Goal: Information Seeking & Learning: Learn about a topic

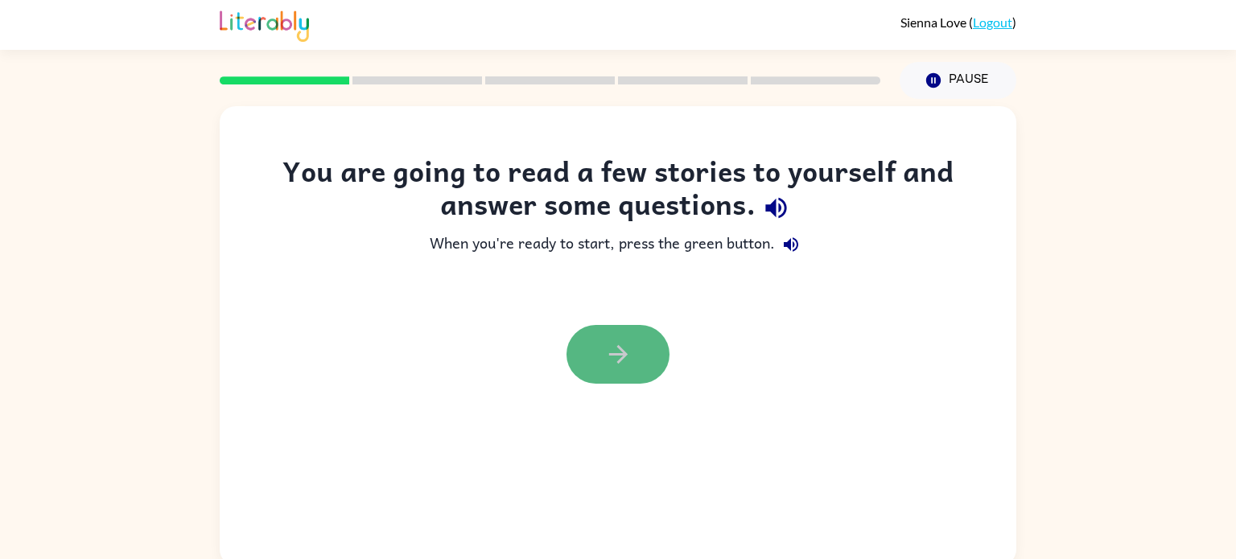
click at [615, 370] on button "button" at bounding box center [618, 354] width 103 height 59
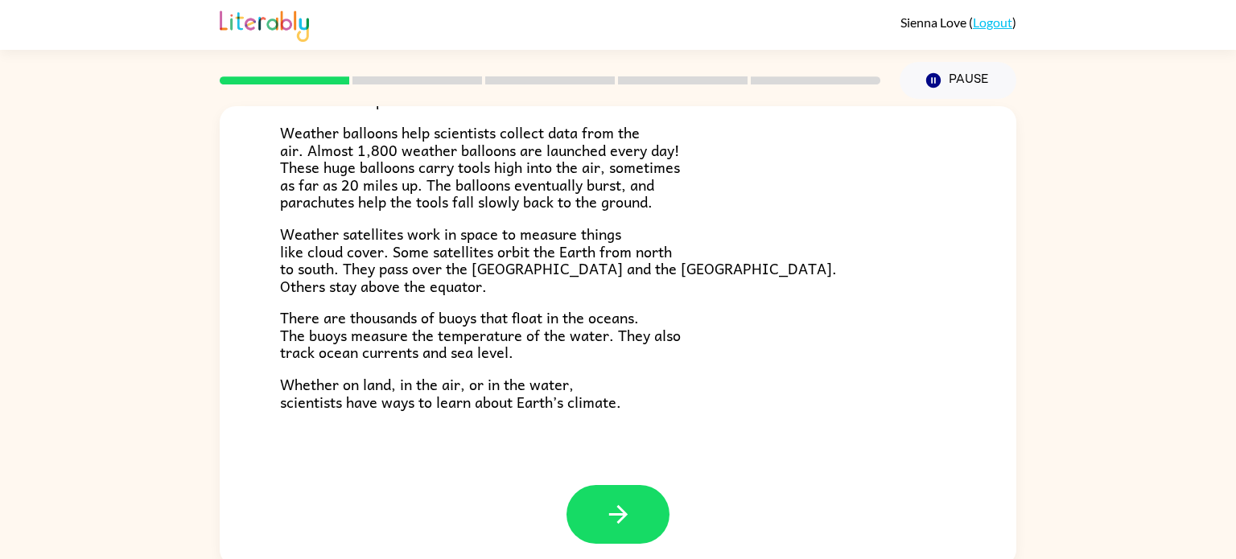
scroll to position [450, 0]
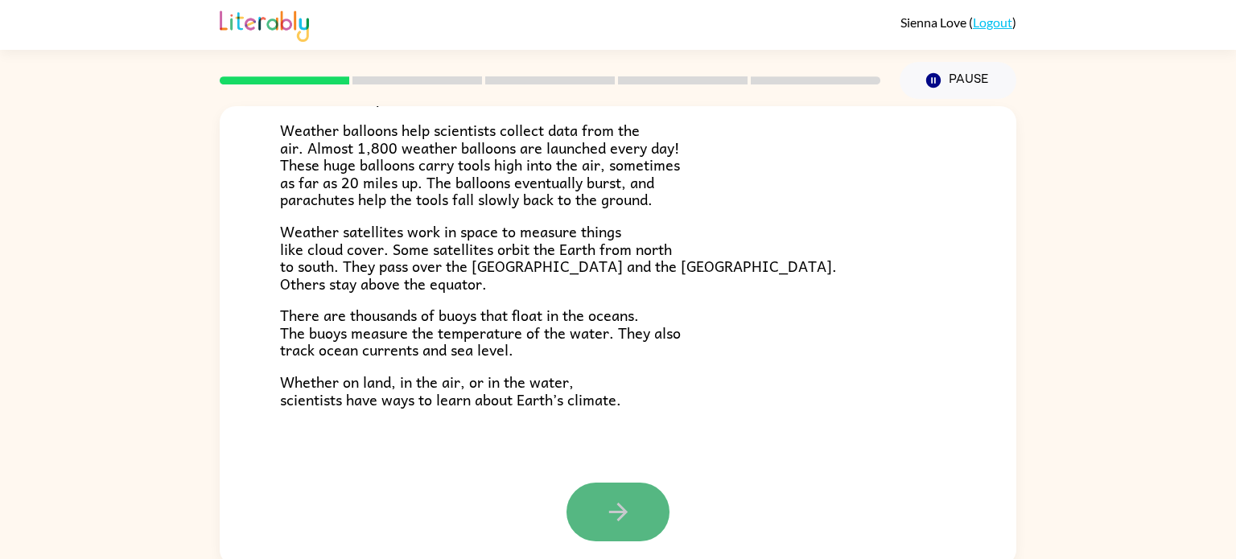
click at [606, 529] on button "button" at bounding box center [618, 512] width 103 height 59
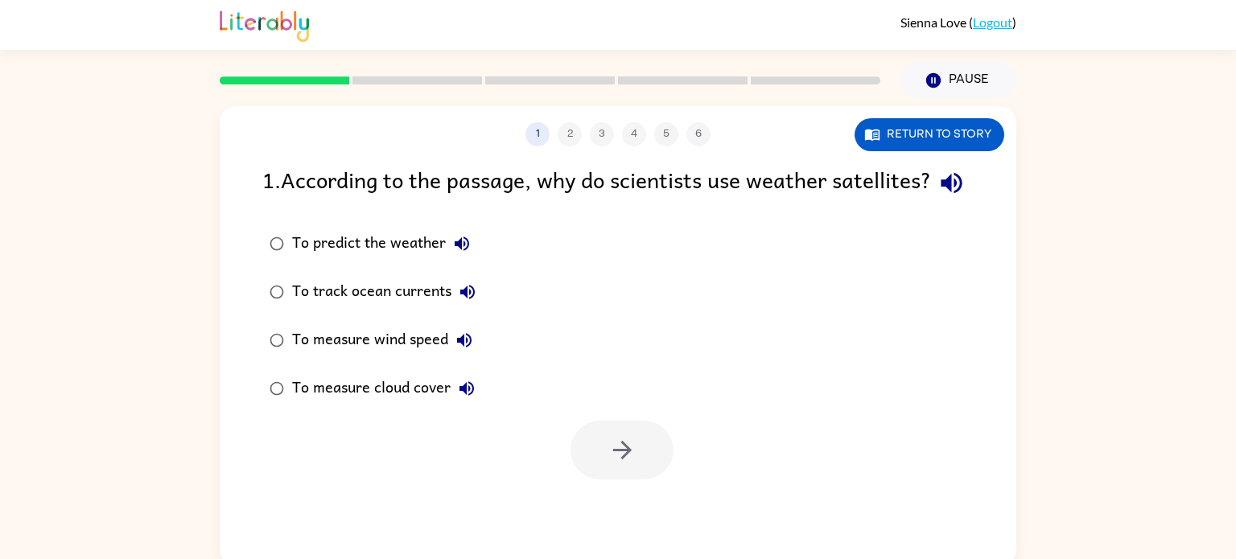
click at [941, 194] on icon "button" at bounding box center [951, 183] width 21 height 21
click at [942, 139] on button "Return to story" at bounding box center [930, 134] width 150 height 33
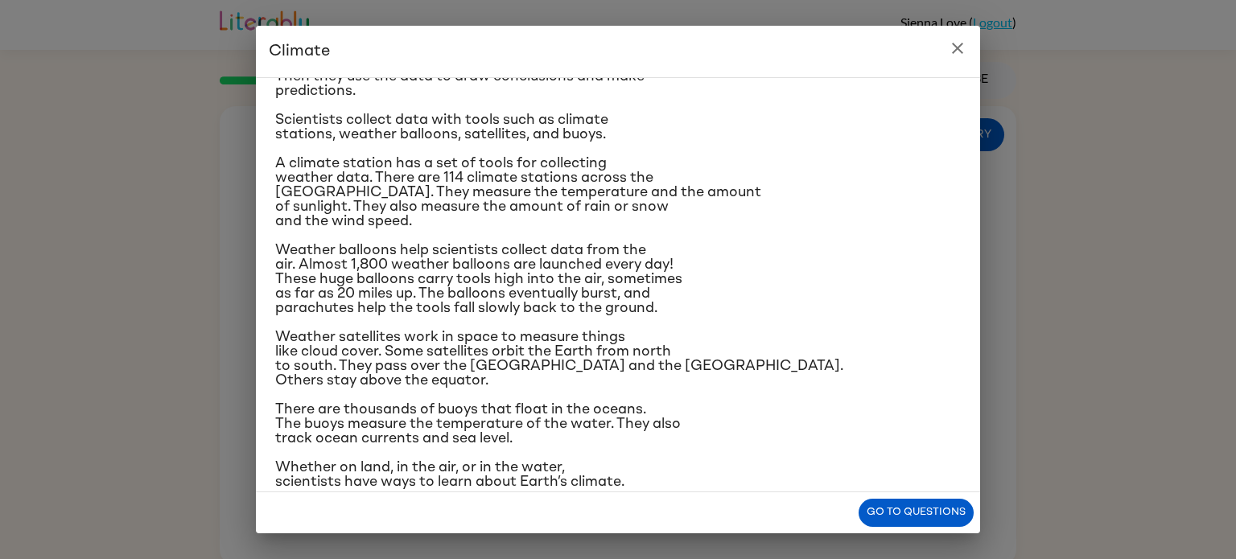
scroll to position [191, 0]
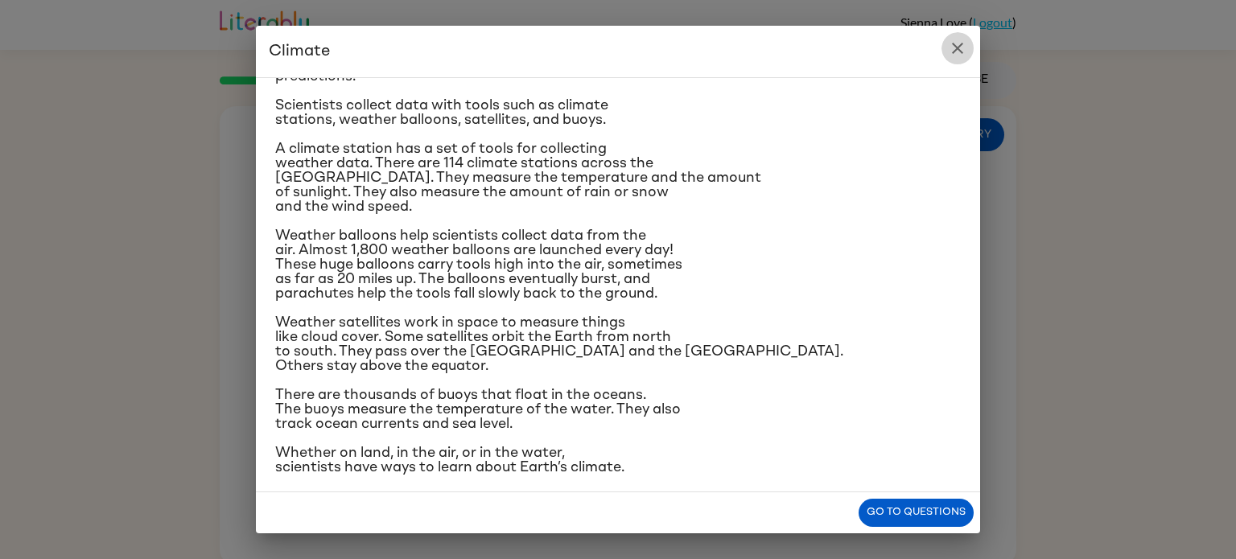
click at [953, 45] on icon "close" at bounding box center [957, 48] width 19 height 19
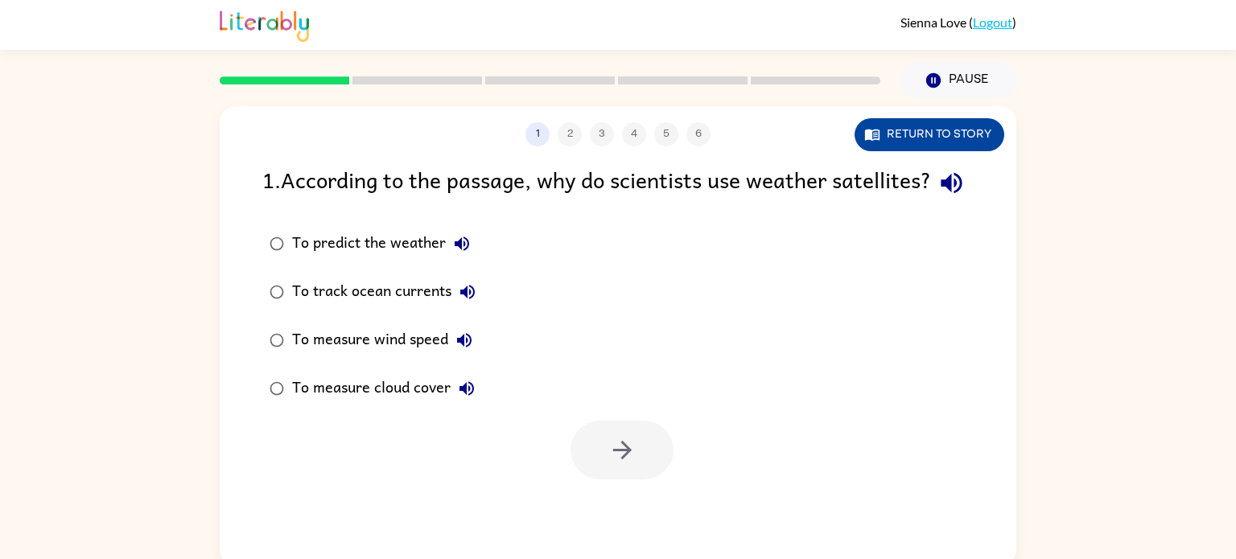
click at [905, 128] on button "Return to story" at bounding box center [930, 134] width 150 height 33
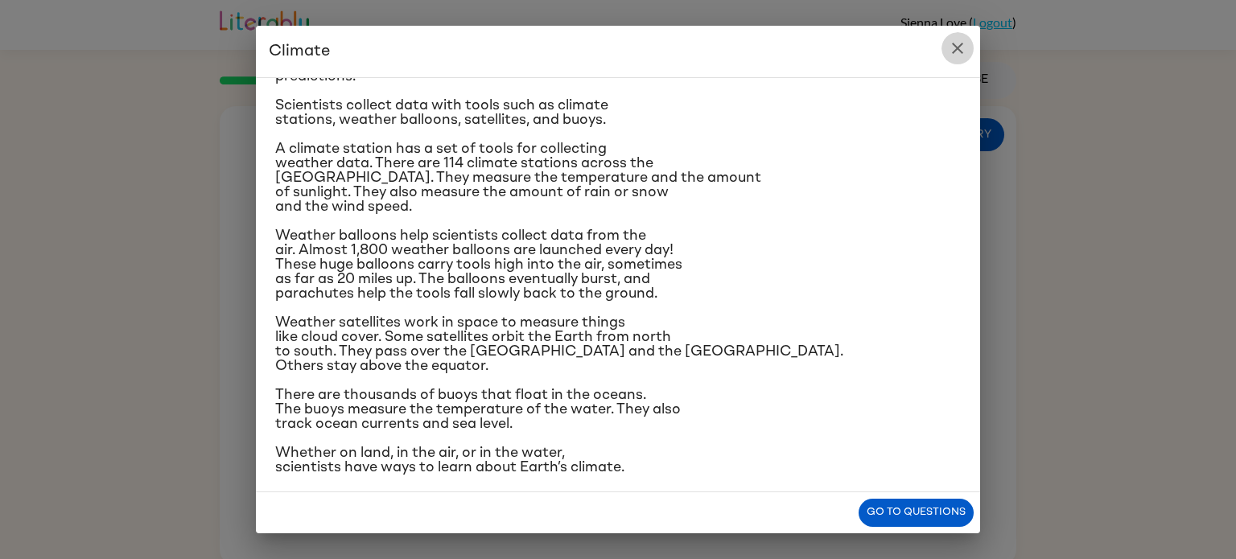
click at [943, 52] on button "close" at bounding box center [958, 48] width 32 height 32
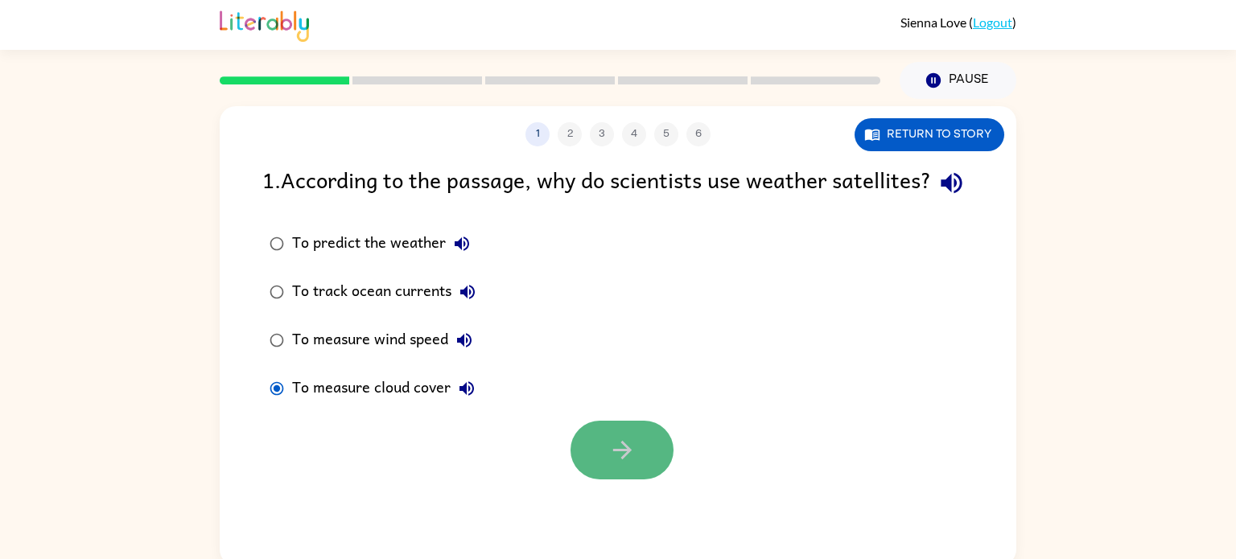
click at [605, 465] on button "button" at bounding box center [622, 450] width 103 height 59
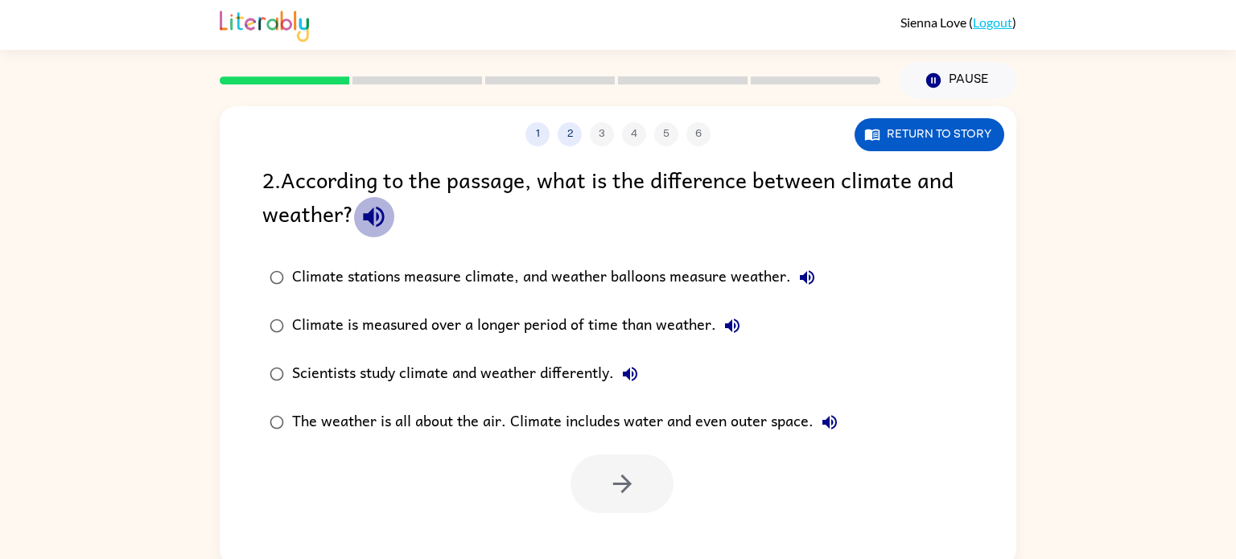
click at [368, 221] on icon "button" at bounding box center [373, 217] width 21 height 21
click at [808, 282] on icon "button" at bounding box center [807, 277] width 19 height 19
click at [723, 329] on icon "button" at bounding box center [732, 325] width 19 height 19
click at [614, 382] on div "Scientists study climate and weather differently." at bounding box center [469, 374] width 354 height 32
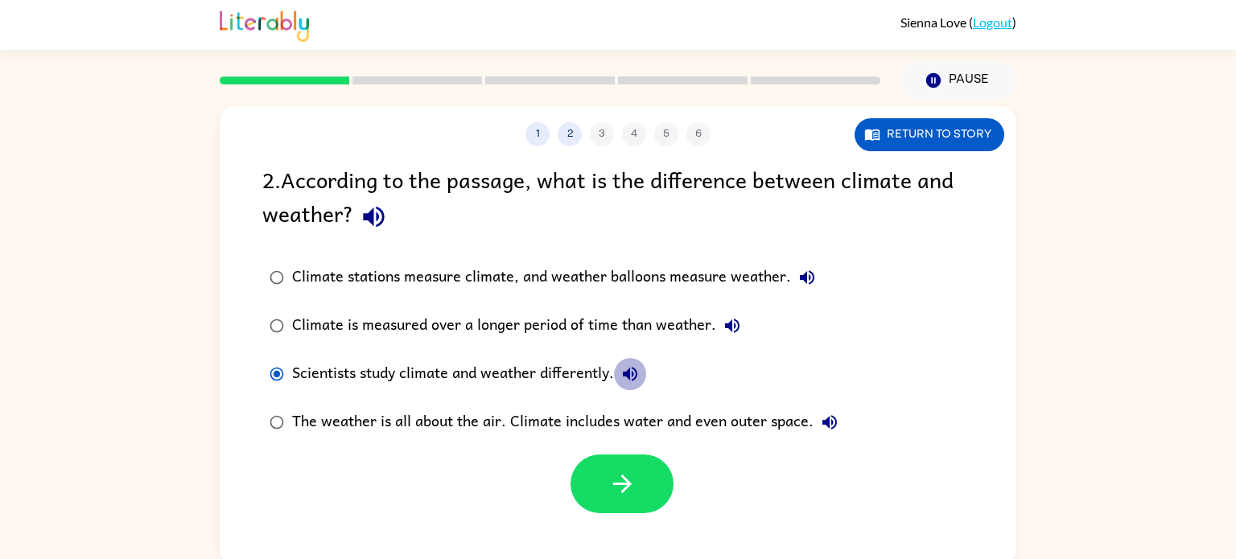
click at [625, 378] on icon "button" at bounding box center [629, 374] width 19 height 19
click at [827, 423] on icon "button" at bounding box center [829, 422] width 14 height 14
click at [623, 502] on button "button" at bounding box center [622, 484] width 103 height 59
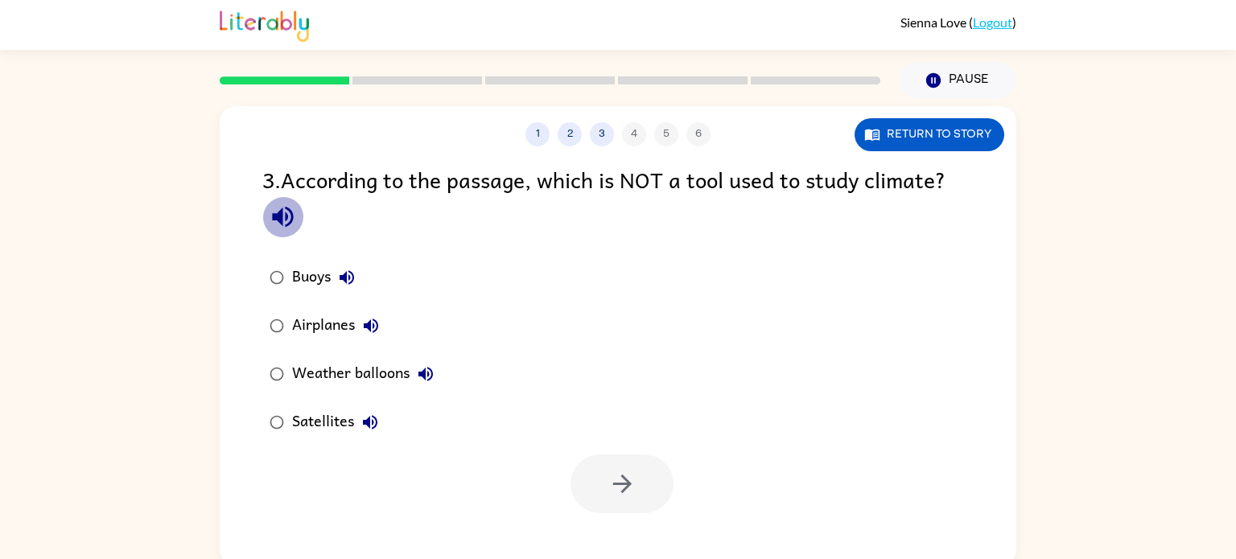
click at [283, 228] on icon "button" at bounding box center [283, 217] width 28 height 28
click at [899, 148] on button "Return to story" at bounding box center [930, 134] width 150 height 33
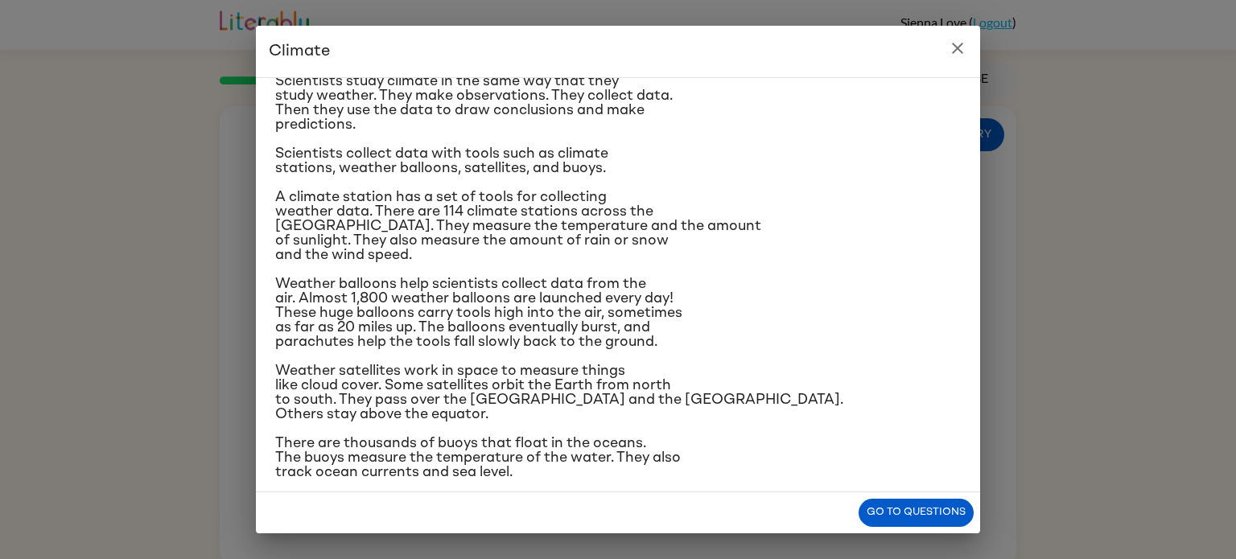
scroll to position [122, 0]
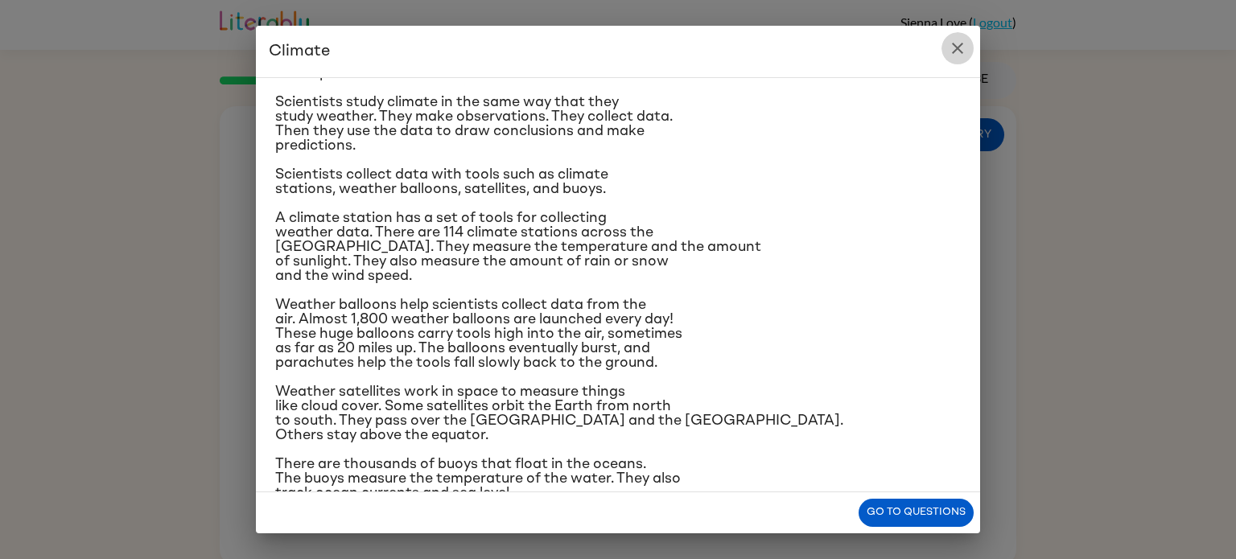
click at [953, 52] on icon "close" at bounding box center [957, 48] width 11 height 11
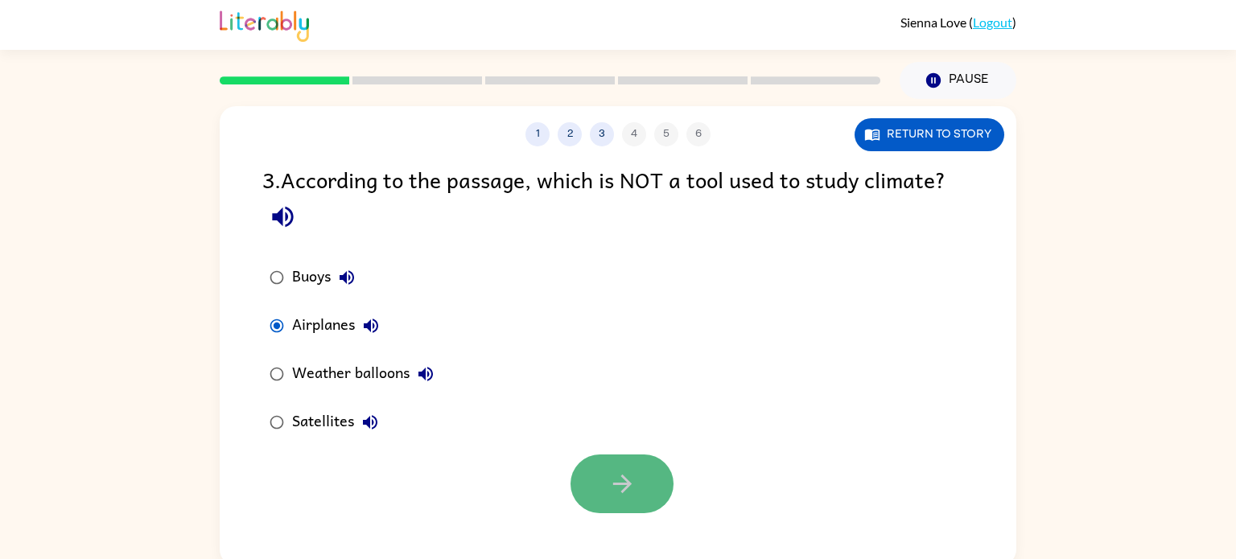
click at [633, 489] on icon "button" at bounding box center [622, 484] width 28 height 28
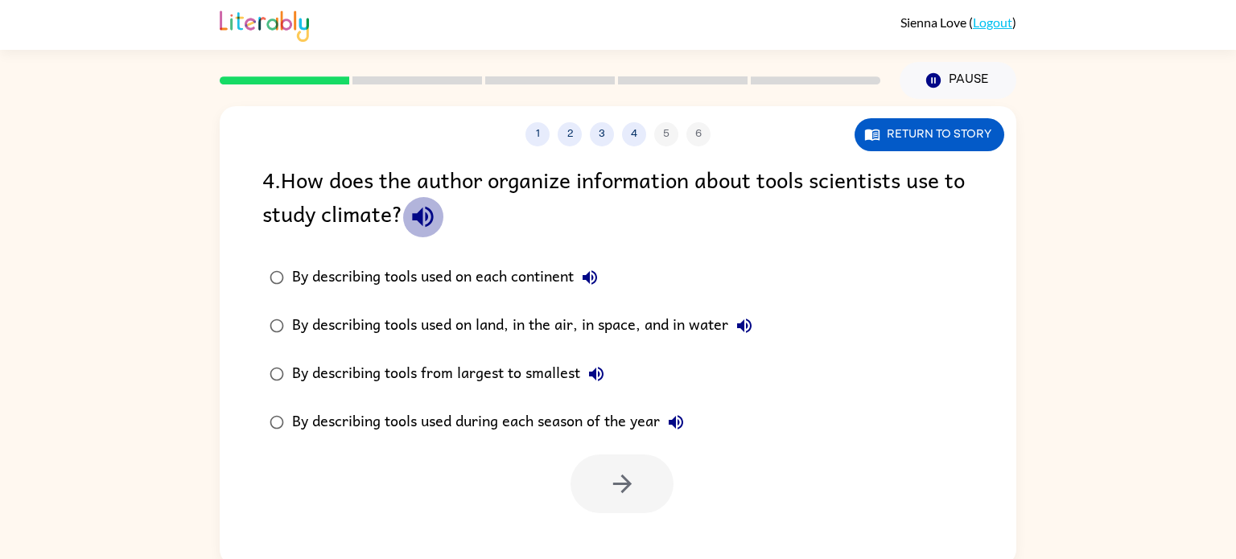
click at [433, 222] on icon "button" at bounding box center [423, 217] width 28 height 28
click at [420, 211] on icon "button" at bounding box center [422, 217] width 21 height 21
click at [913, 136] on button "Return to story" at bounding box center [930, 134] width 150 height 33
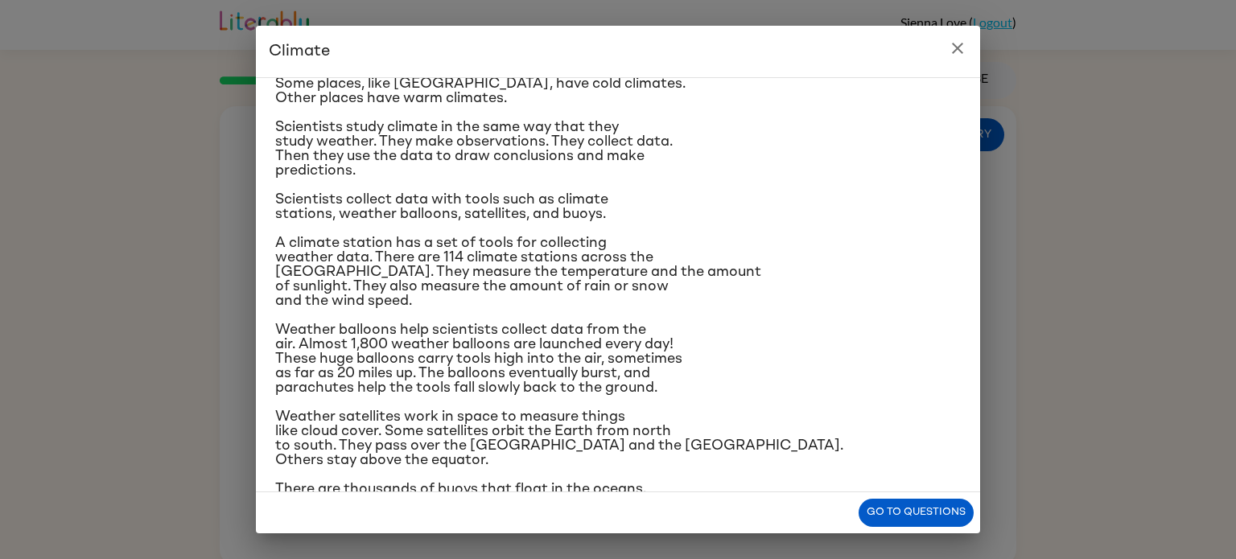
scroll to position [96, 0]
click at [953, 41] on icon "close" at bounding box center [957, 48] width 19 height 19
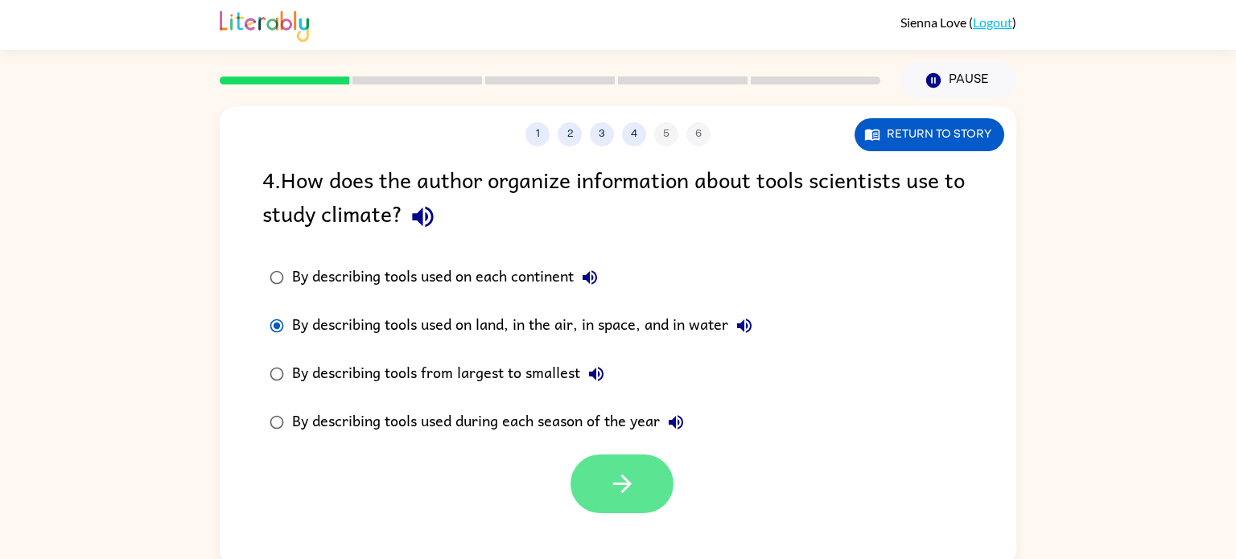
click at [652, 497] on button "button" at bounding box center [622, 484] width 103 height 59
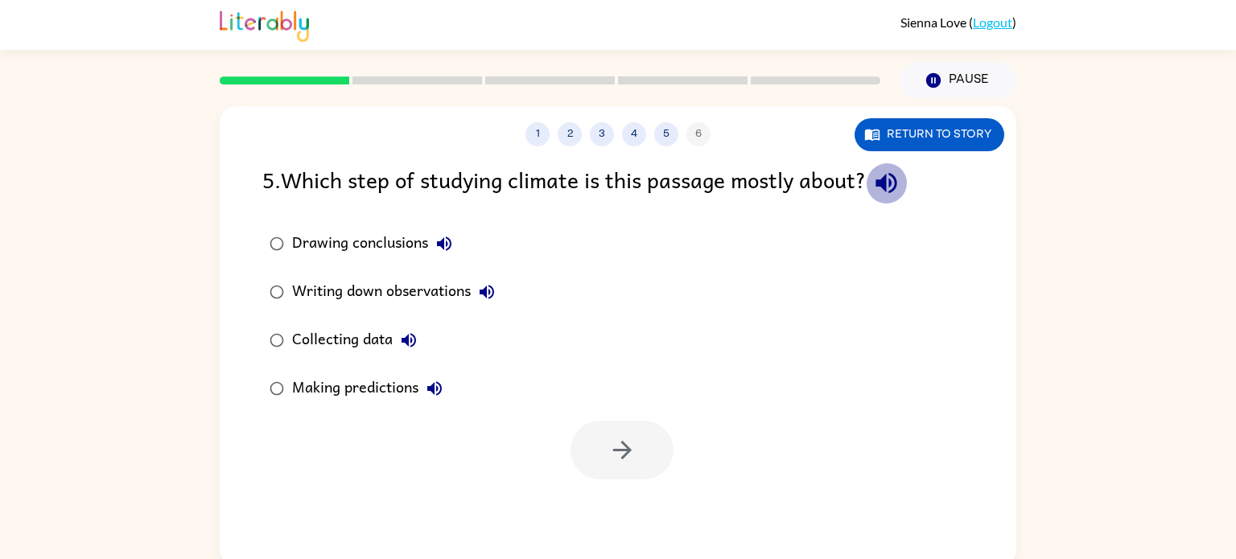
click at [897, 181] on icon "button" at bounding box center [886, 183] width 21 height 21
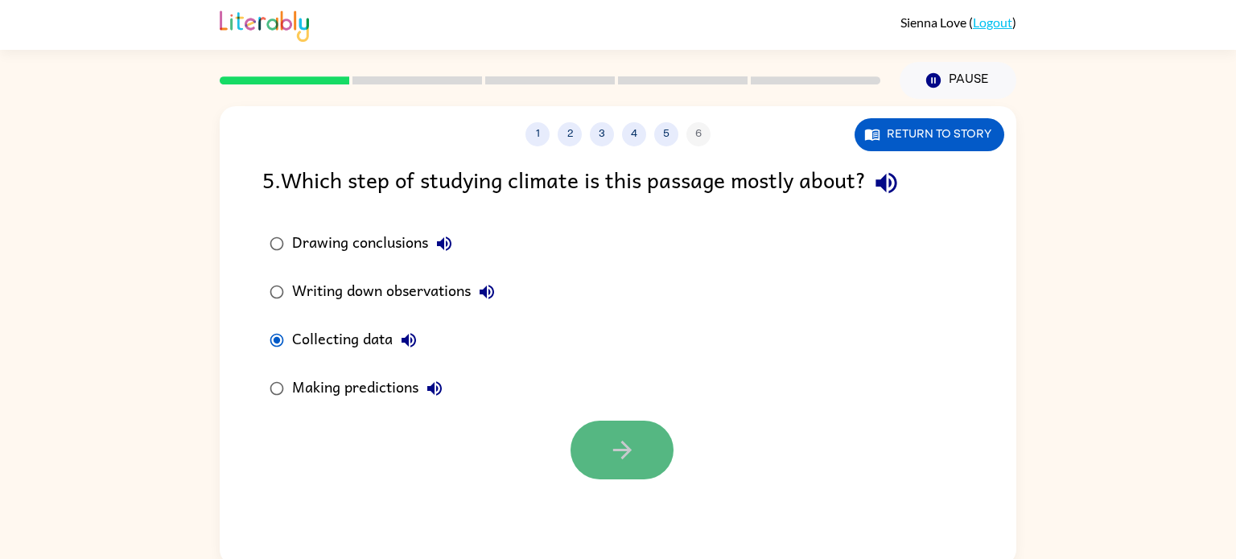
click at [615, 468] on button "button" at bounding box center [622, 450] width 103 height 59
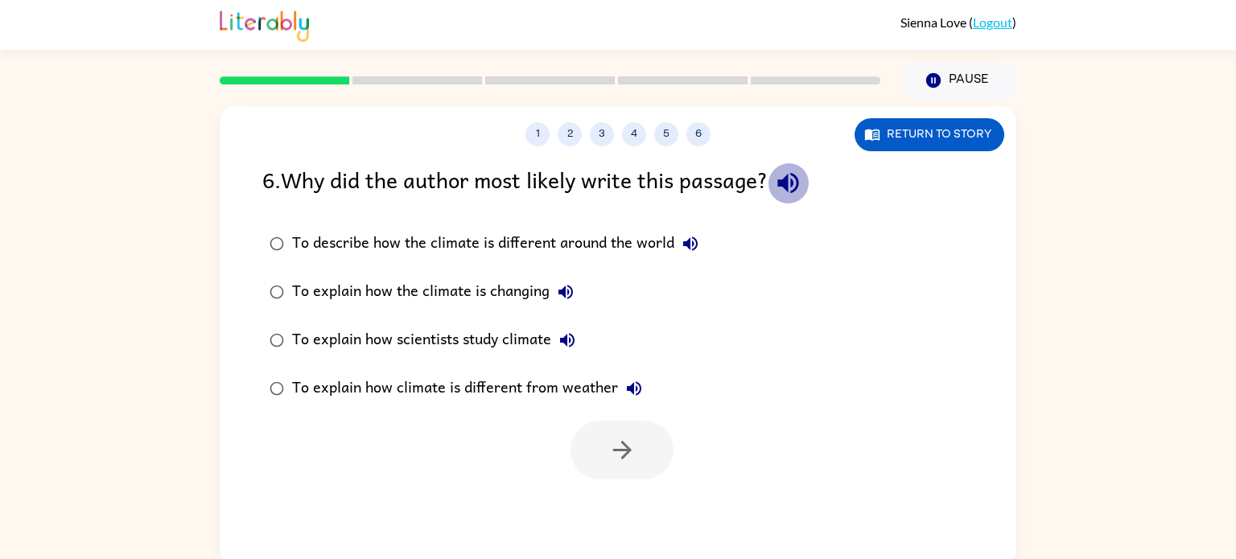
click at [792, 188] on icon "button" at bounding box center [787, 183] width 21 height 21
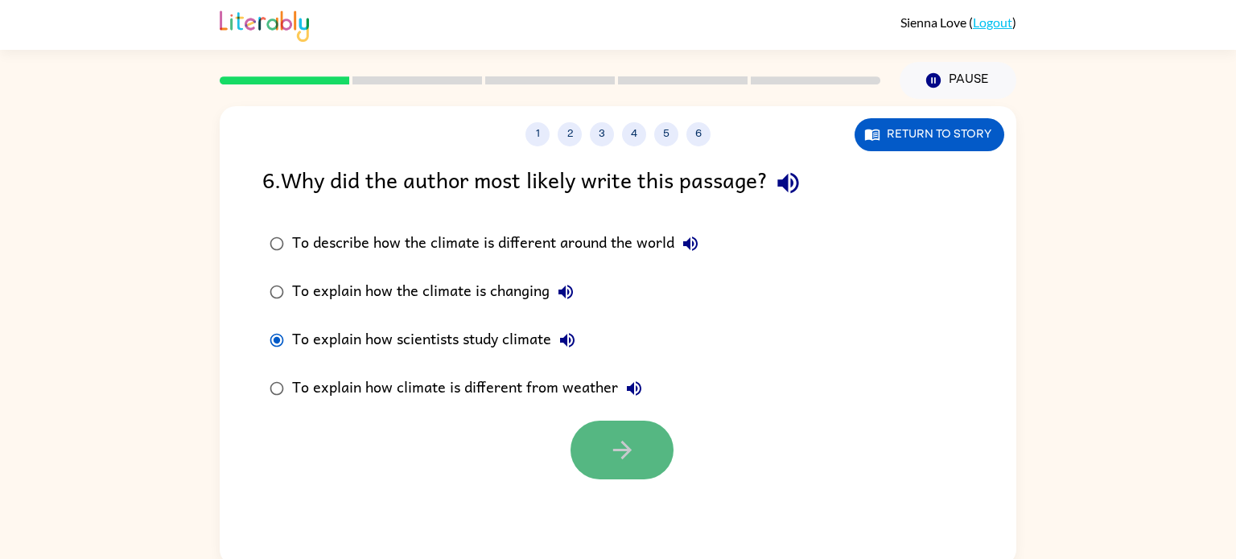
click at [600, 480] on button "button" at bounding box center [622, 450] width 103 height 59
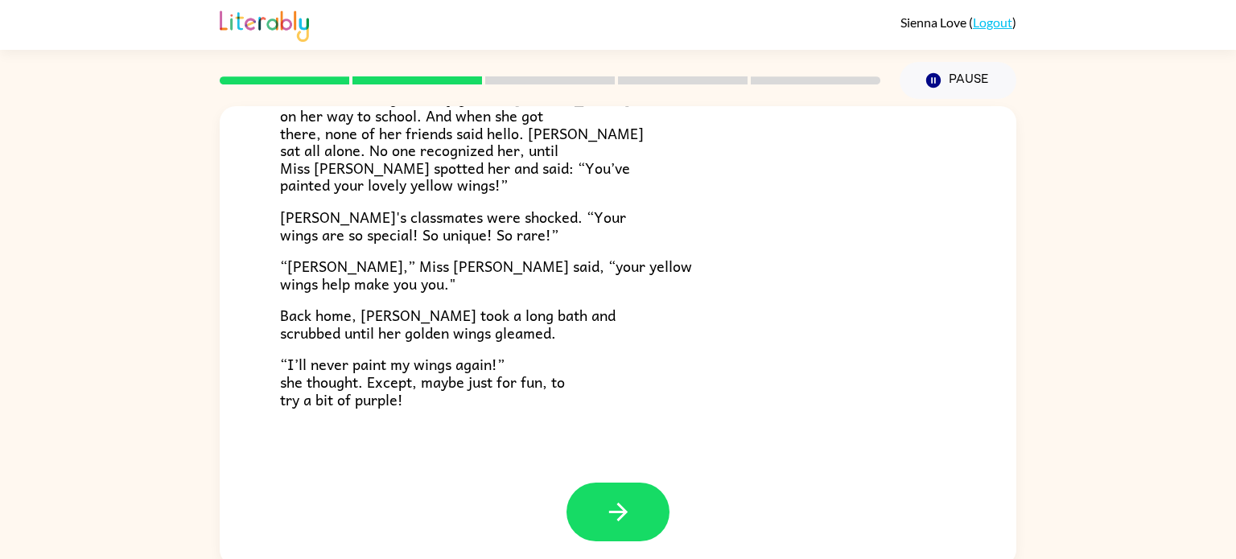
scroll to position [6, 0]
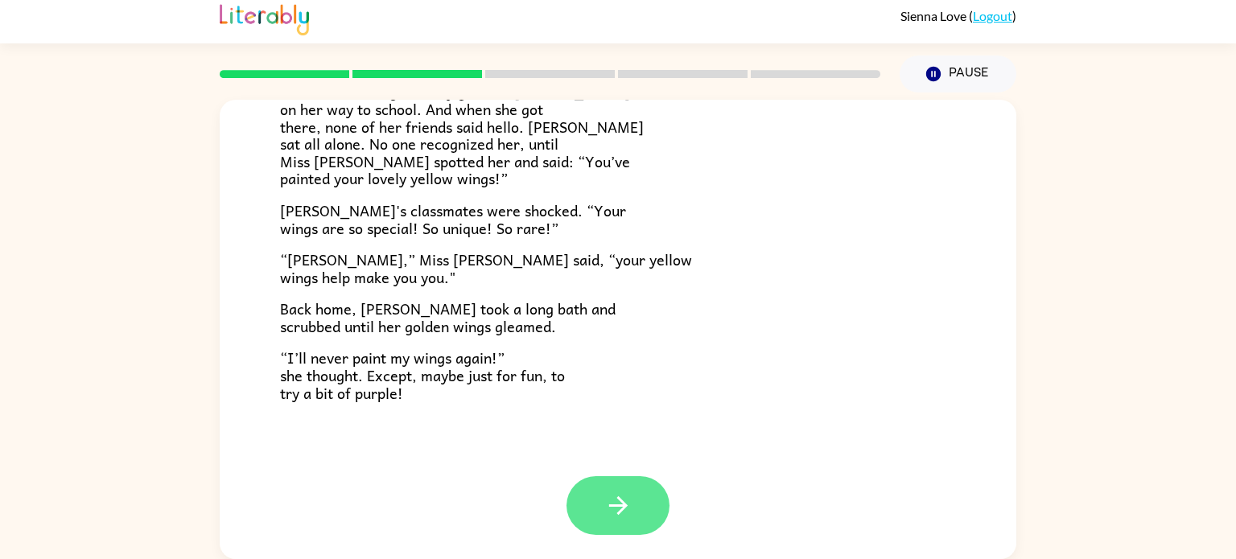
click at [615, 493] on icon "button" at bounding box center [618, 506] width 28 height 28
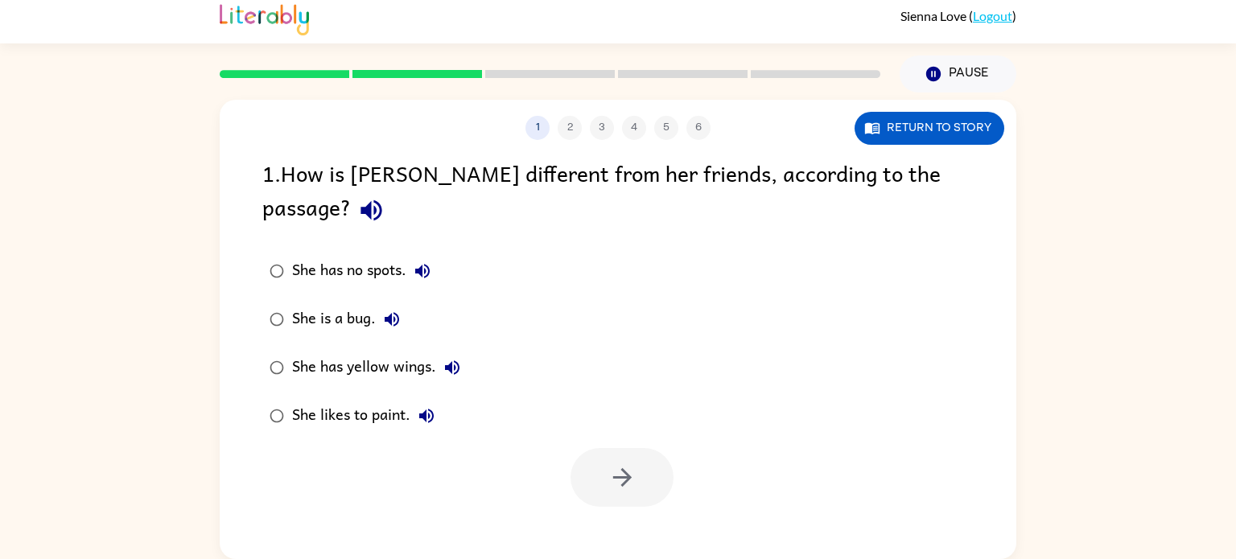
scroll to position [0, 0]
click at [385, 196] on icon "button" at bounding box center [371, 210] width 28 height 28
click at [611, 464] on icon "button" at bounding box center [622, 478] width 28 height 28
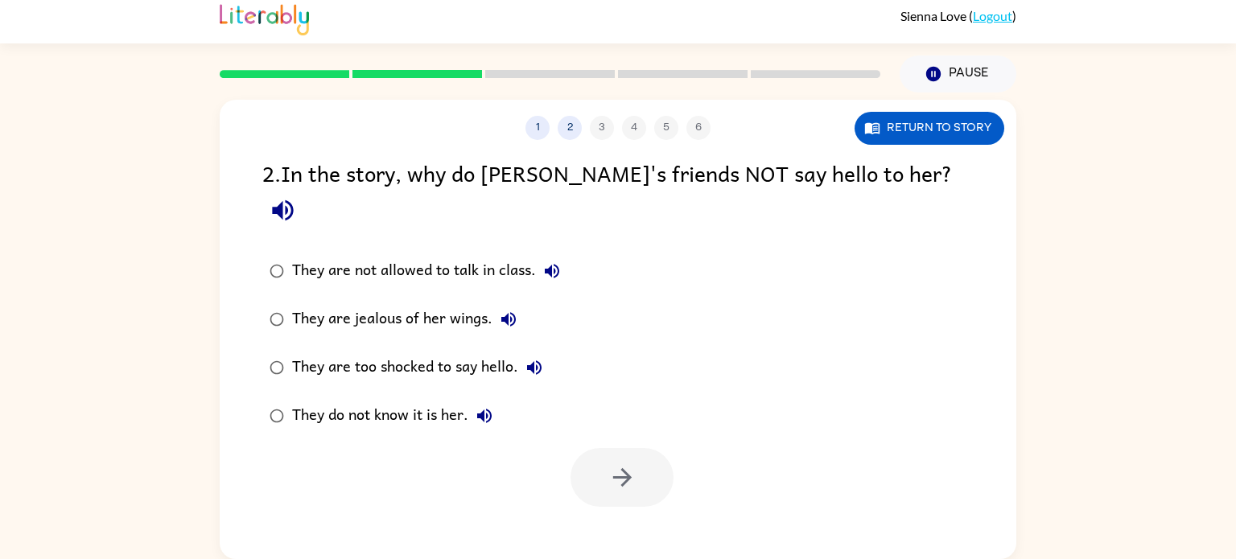
click at [297, 196] on icon "button" at bounding box center [283, 210] width 28 height 28
click at [621, 468] on icon "button" at bounding box center [621, 477] width 19 height 19
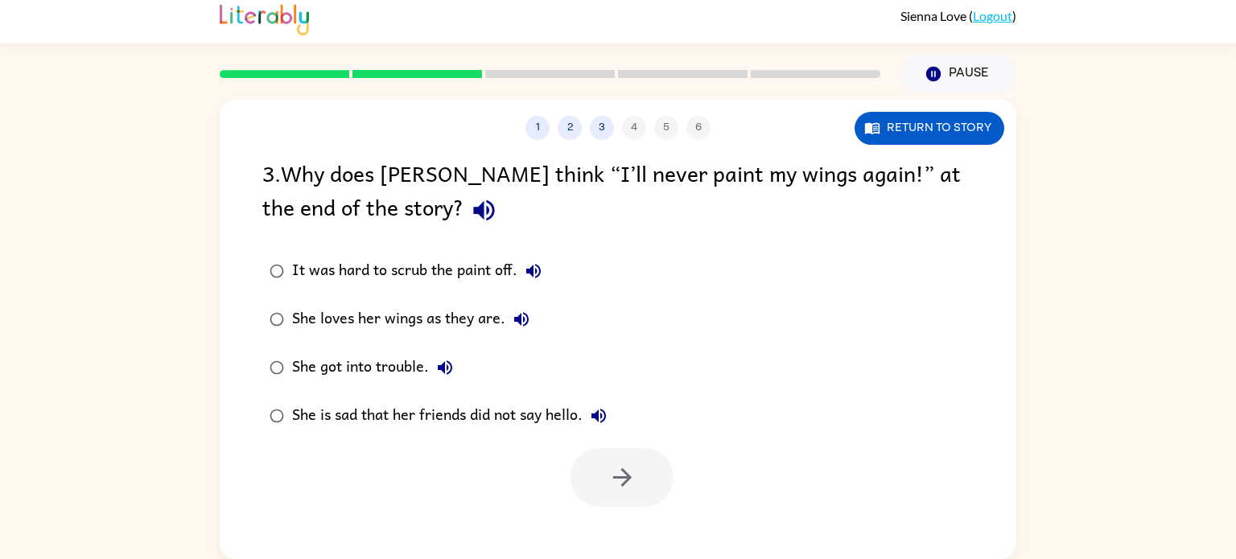
click at [427, 185] on div "3 . Why does [PERSON_NAME] think “I’ll never paint my wings again!” at the end …" at bounding box center [617, 193] width 711 height 75
click at [470, 215] on icon "button" at bounding box center [484, 210] width 28 height 28
click at [613, 469] on icon "button" at bounding box center [622, 478] width 28 height 28
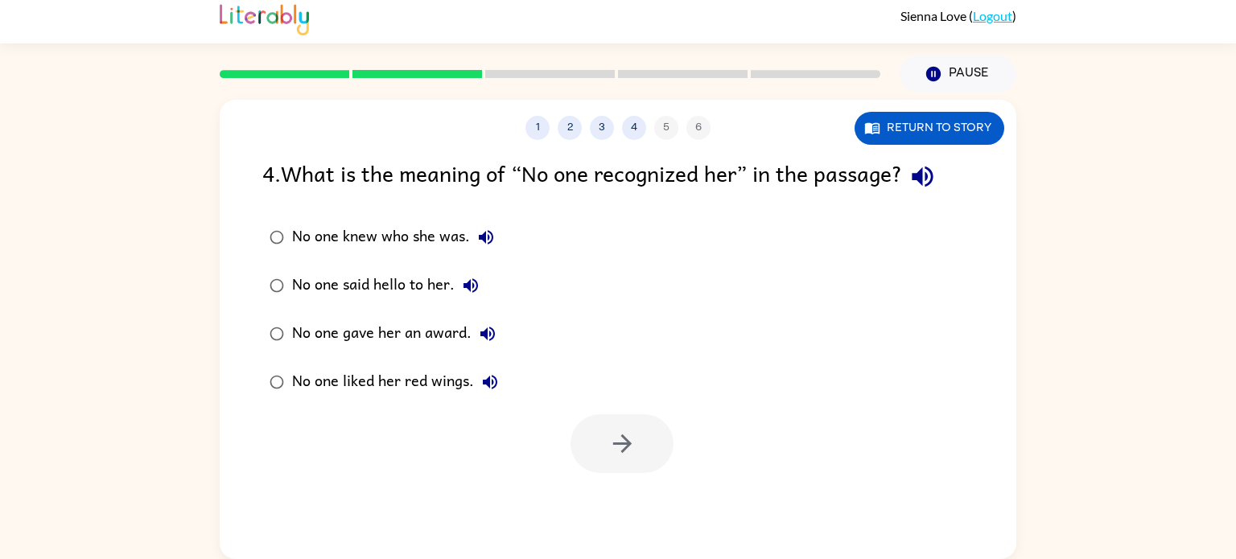
click at [950, 179] on div "4 . What is the meaning of “No one recognized her” in the passage?" at bounding box center [617, 176] width 711 height 41
click at [922, 184] on icon "button" at bounding box center [923, 177] width 28 height 28
click at [915, 183] on icon "button" at bounding box center [923, 177] width 28 height 28
click at [620, 448] on icon "button" at bounding box center [622, 444] width 28 height 28
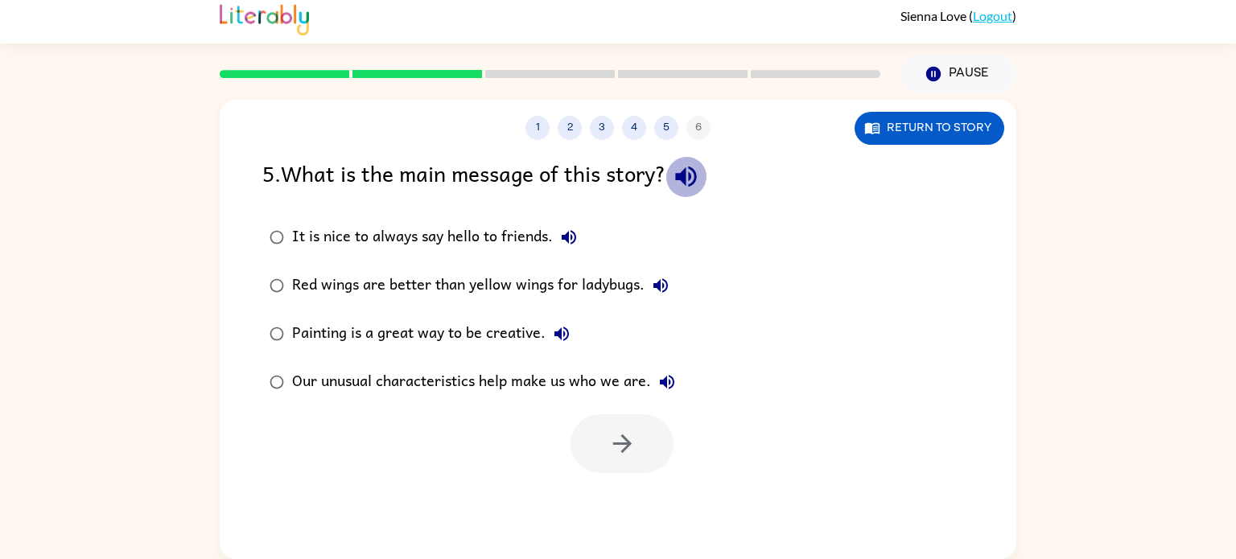
click at [682, 175] on icon "button" at bounding box center [686, 177] width 28 height 28
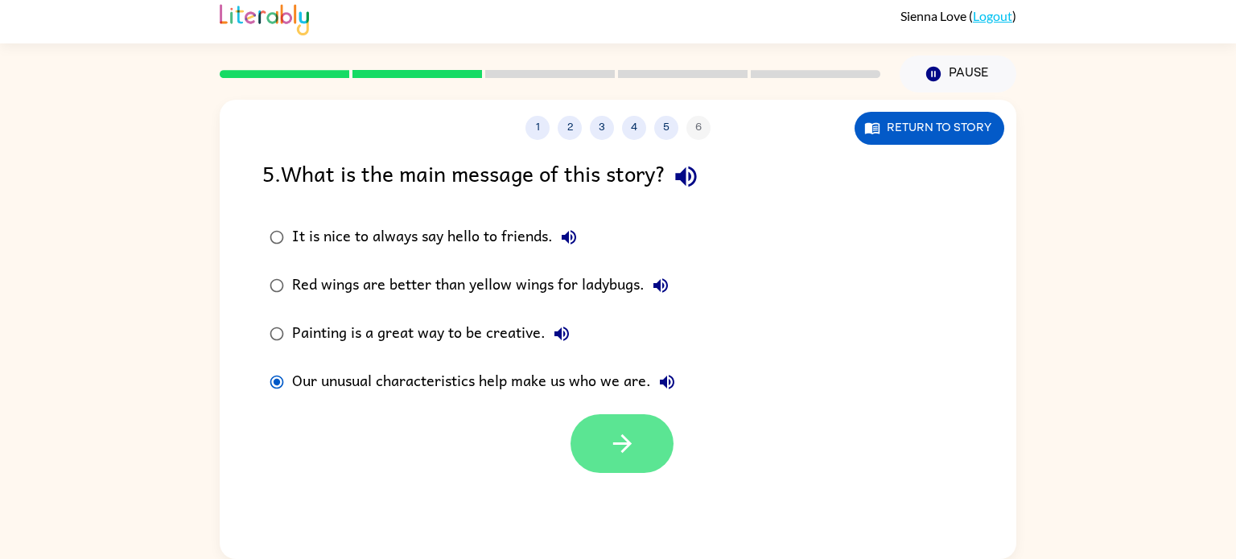
click at [597, 448] on button "button" at bounding box center [622, 443] width 103 height 59
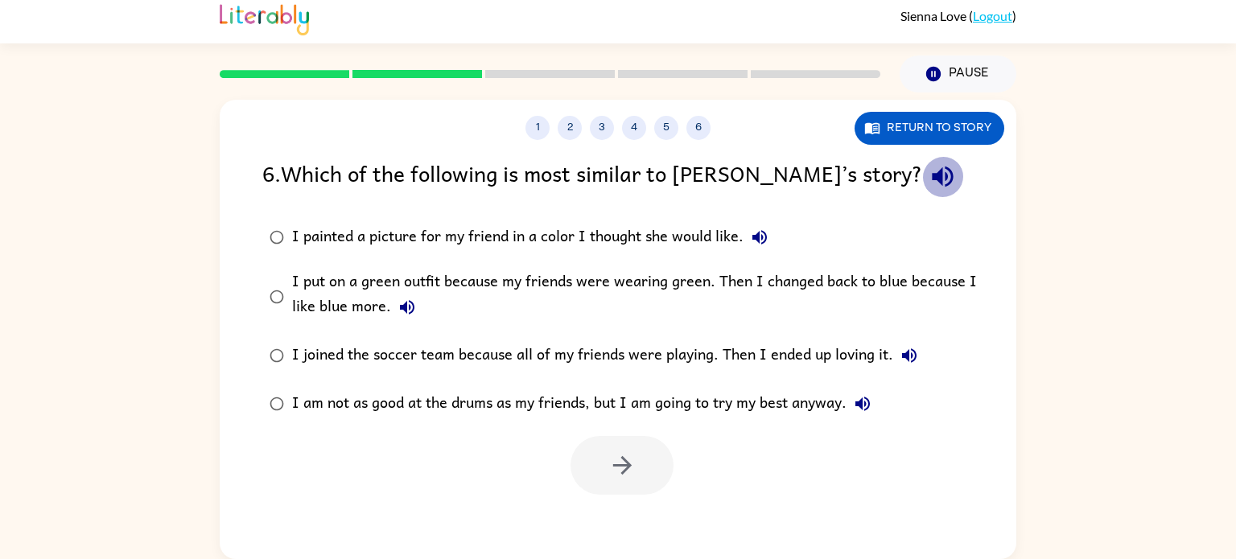
click at [932, 175] on icon "button" at bounding box center [942, 177] width 21 height 21
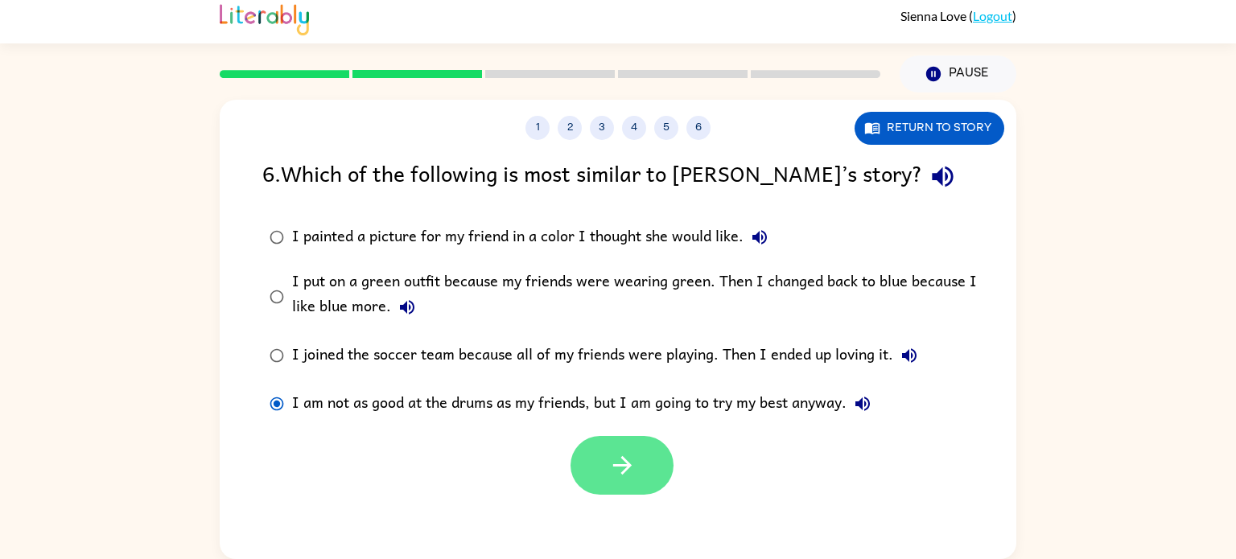
drag, startPoint x: 637, startPoint y: 418, endPoint x: 625, endPoint y: 449, distance: 33.6
click at [625, 449] on div "6 . Which of the following is most similar to [PERSON_NAME]’s story? I painted …" at bounding box center [618, 325] width 797 height 339
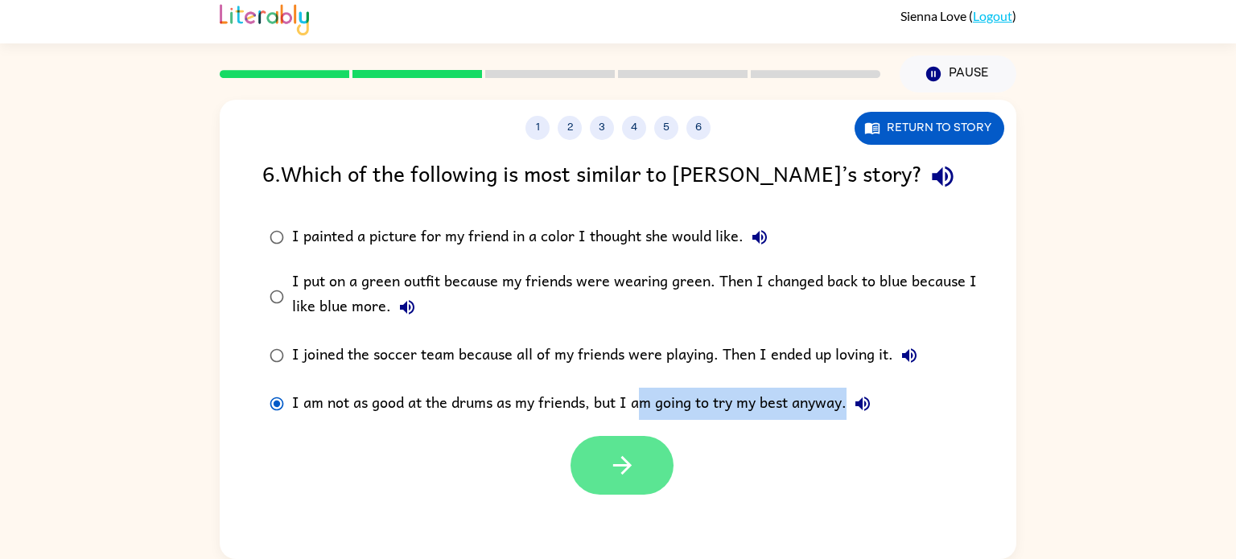
click at [624, 449] on button "button" at bounding box center [622, 465] width 103 height 59
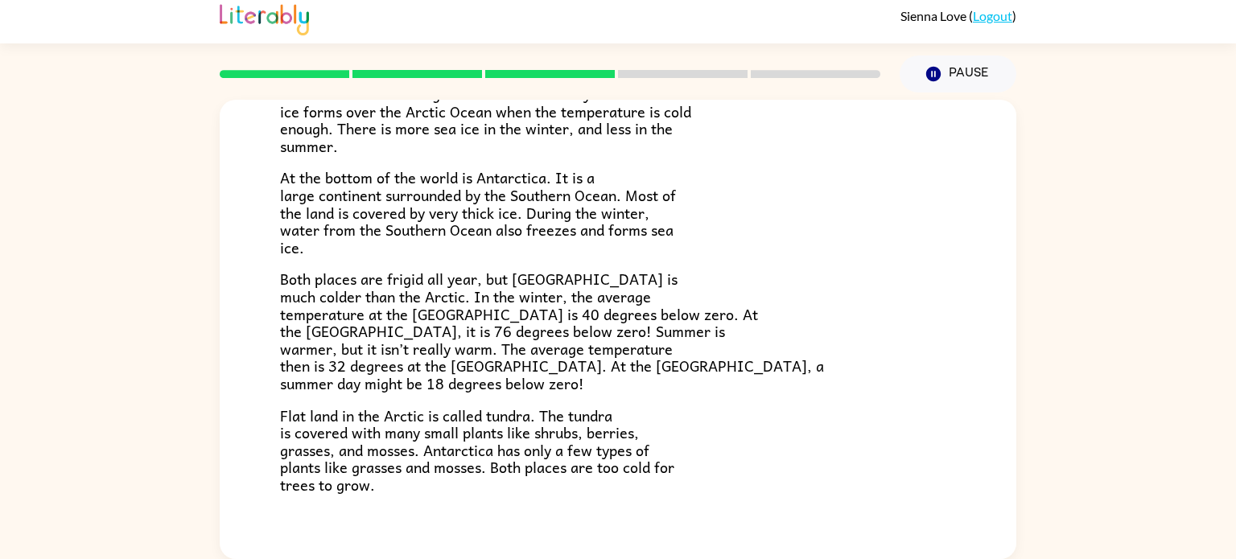
scroll to position [340, 0]
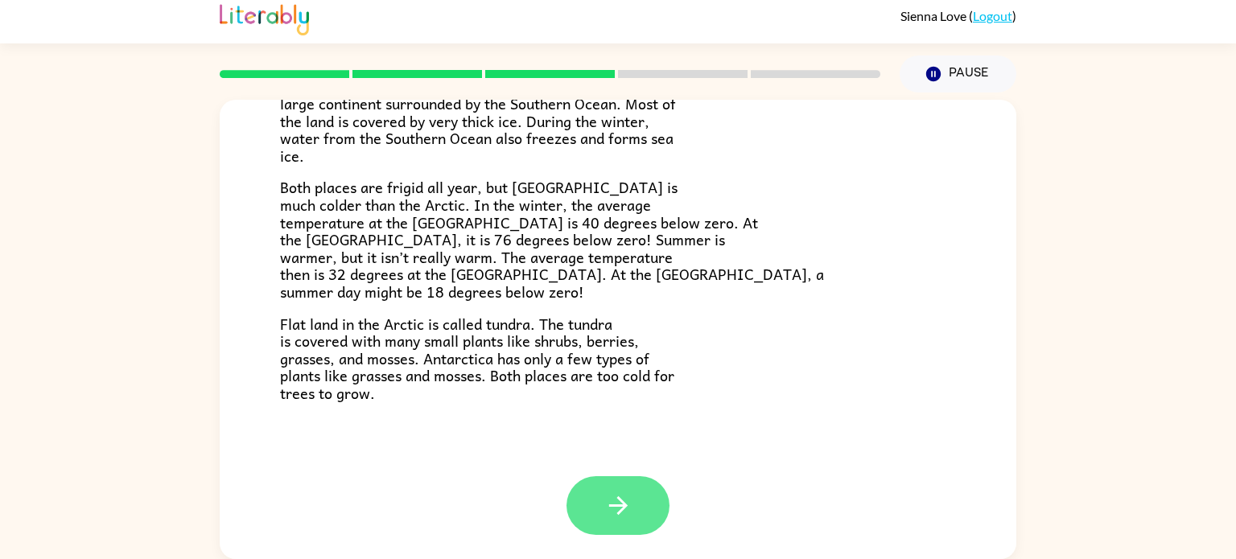
click at [614, 483] on button "button" at bounding box center [618, 505] width 103 height 59
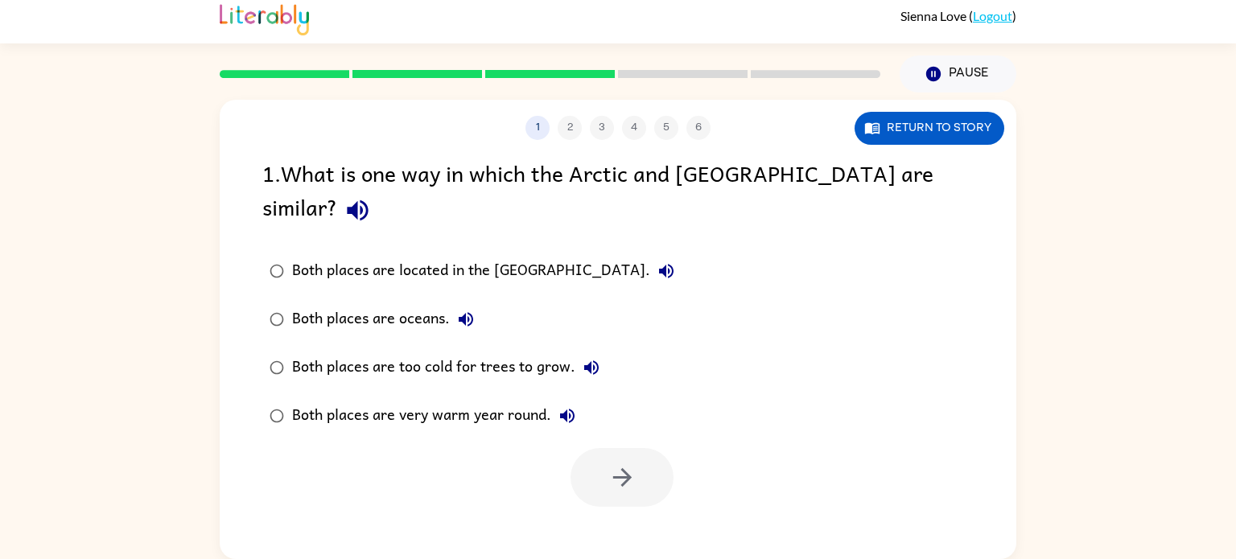
scroll to position [0, 0]
click at [368, 200] on icon "button" at bounding box center [357, 210] width 21 height 21
click at [844, 365] on div "1 2 3 4 5 6 Return to story 1 . What is one way in which the Arctic and [GEOGRA…" at bounding box center [618, 330] width 797 height 460
click at [977, 127] on button "Return to story" at bounding box center [930, 128] width 150 height 33
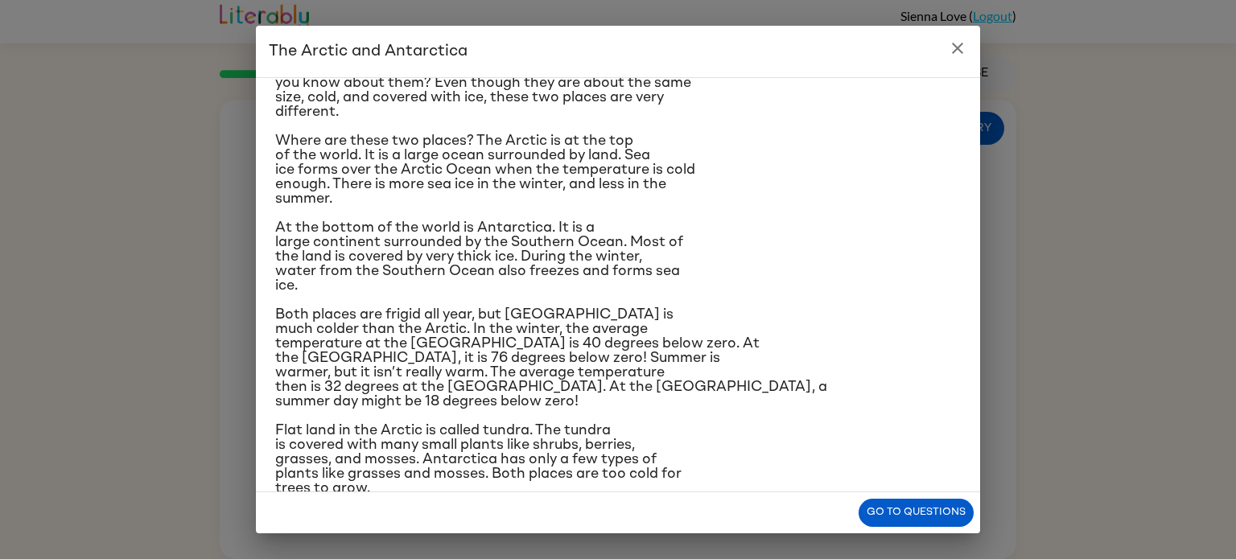
scroll to position [72, 0]
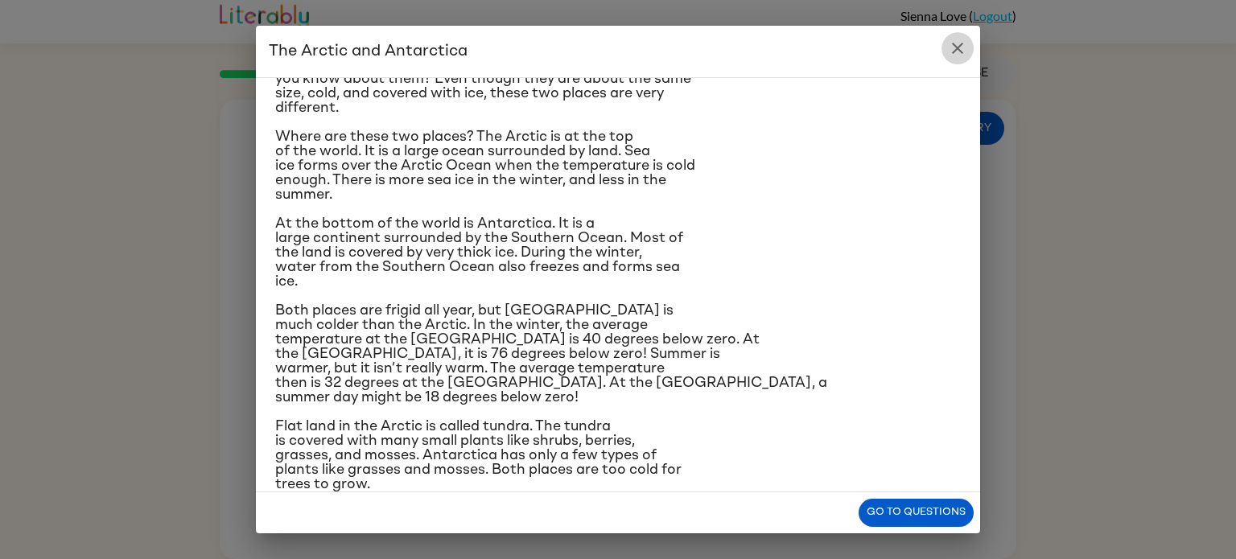
click at [951, 53] on icon "close" at bounding box center [957, 48] width 19 height 19
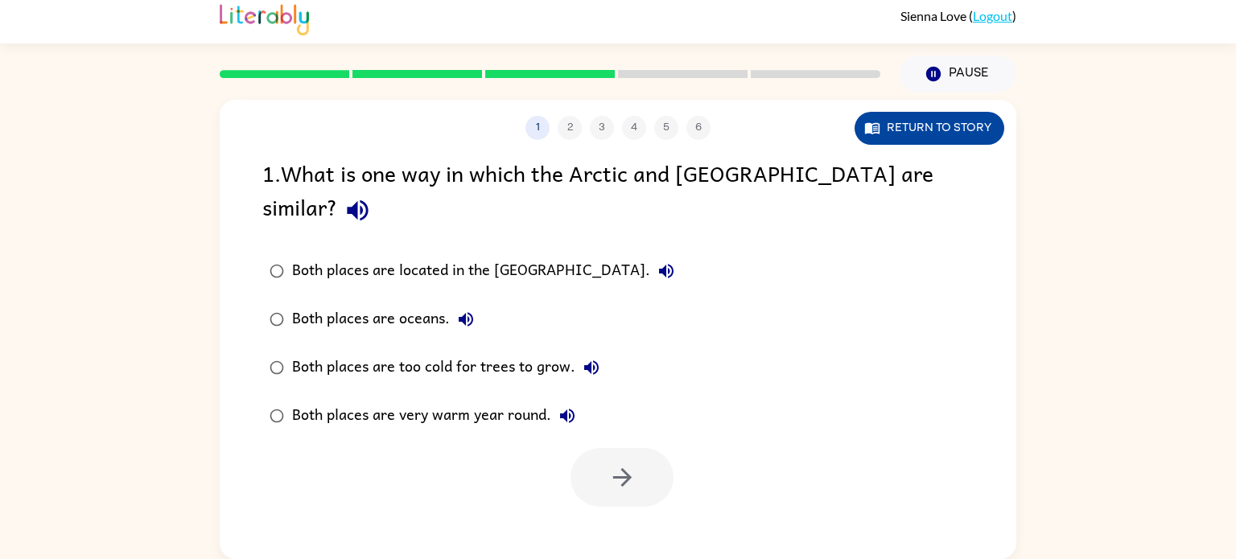
click at [963, 119] on button "Return to story" at bounding box center [930, 128] width 150 height 33
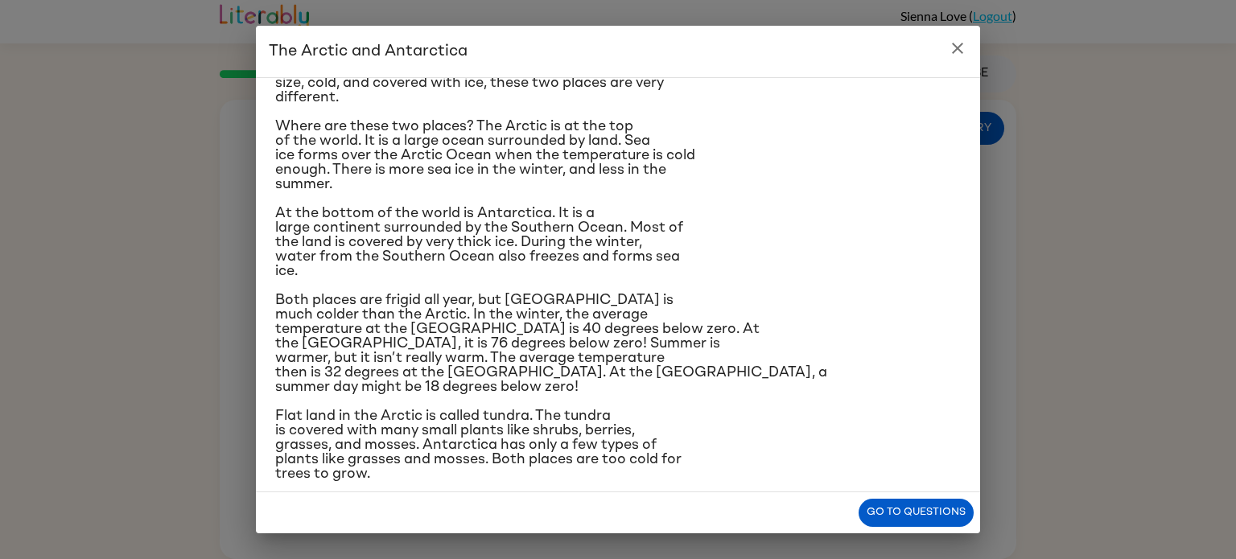
scroll to position [90, 0]
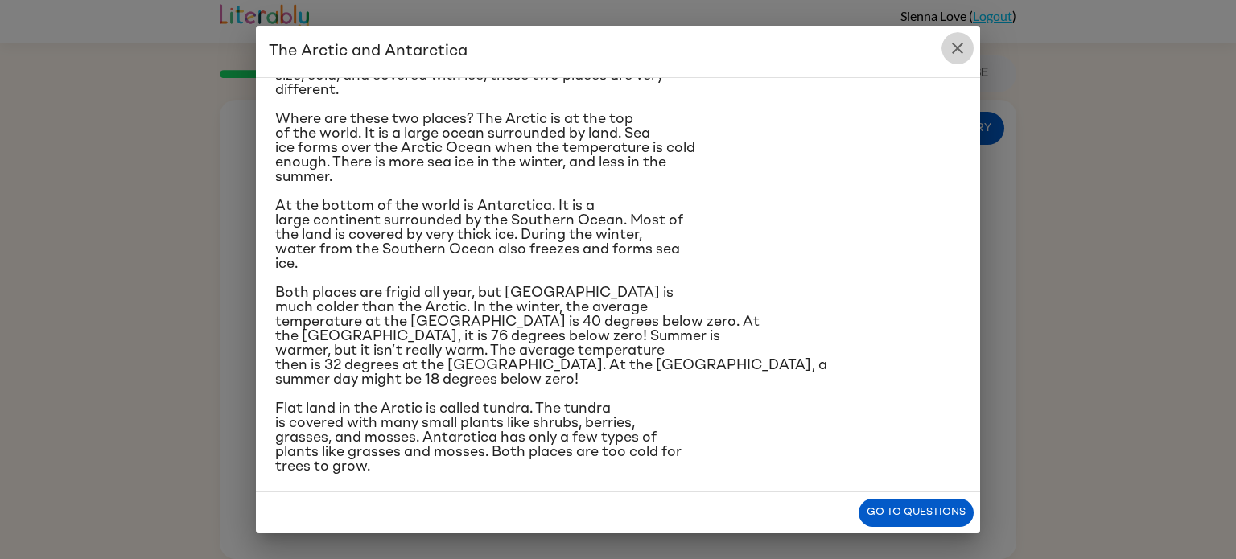
click at [952, 53] on icon "close" at bounding box center [957, 48] width 19 height 19
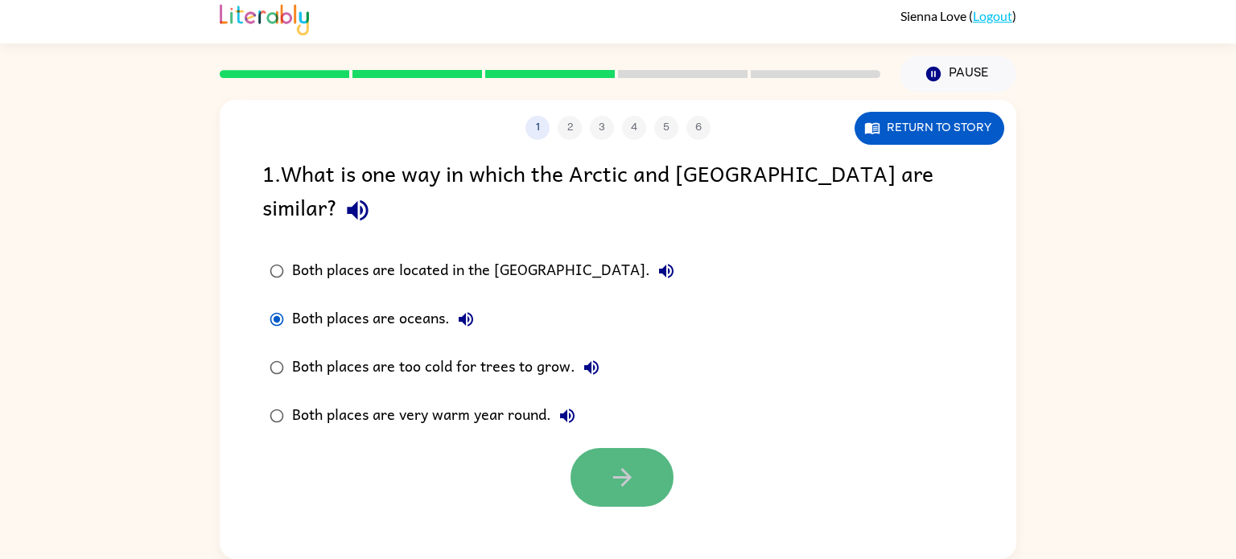
click at [617, 464] on icon "button" at bounding box center [622, 478] width 28 height 28
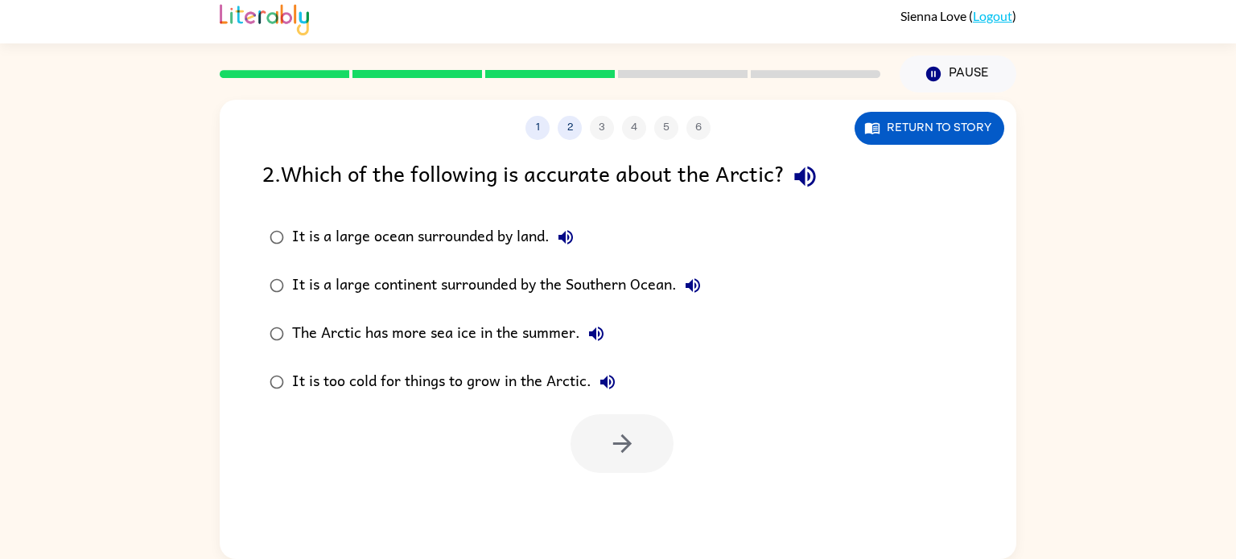
click at [804, 178] on icon "button" at bounding box center [804, 177] width 21 height 21
click at [888, 139] on button "Return to story" at bounding box center [930, 128] width 150 height 33
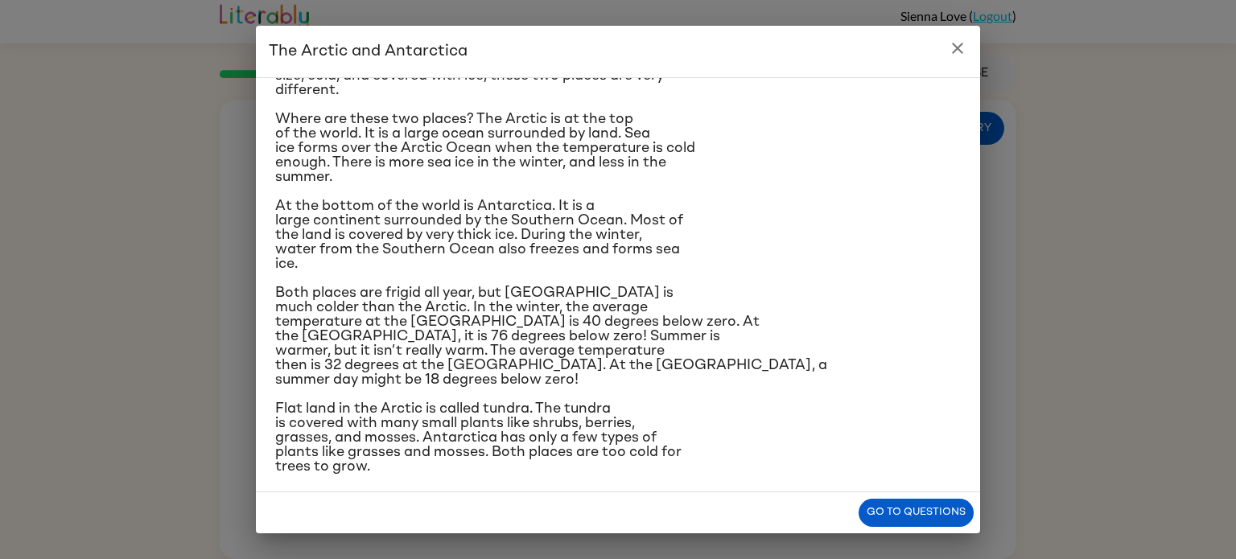
click at [950, 56] on icon "close" at bounding box center [957, 48] width 19 height 19
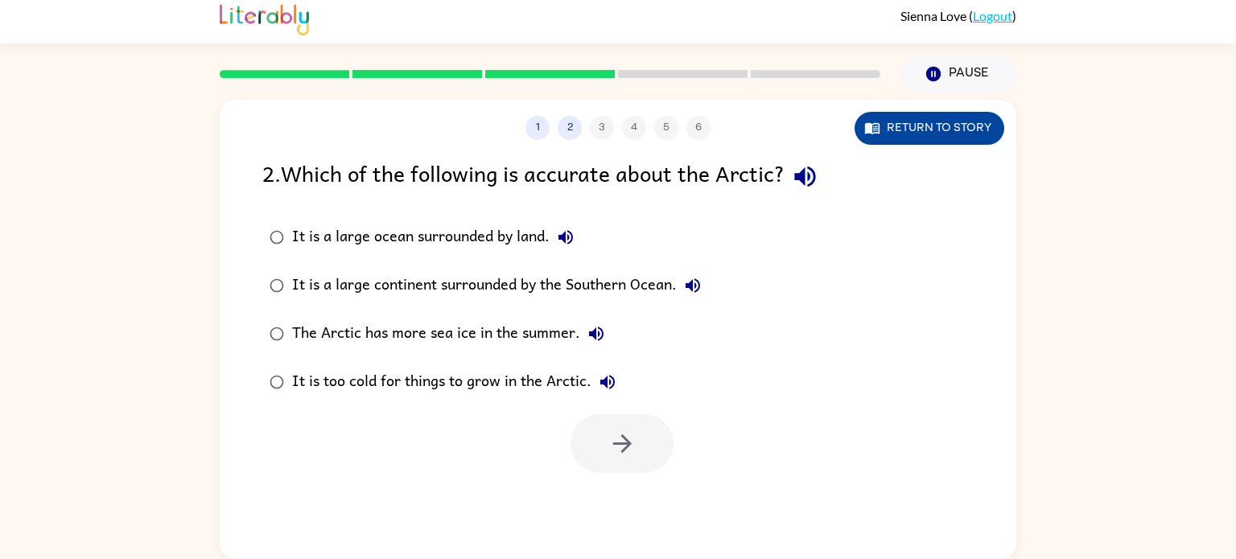
click at [947, 140] on button "Return to story" at bounding box center [930, 128] width 150 height 33
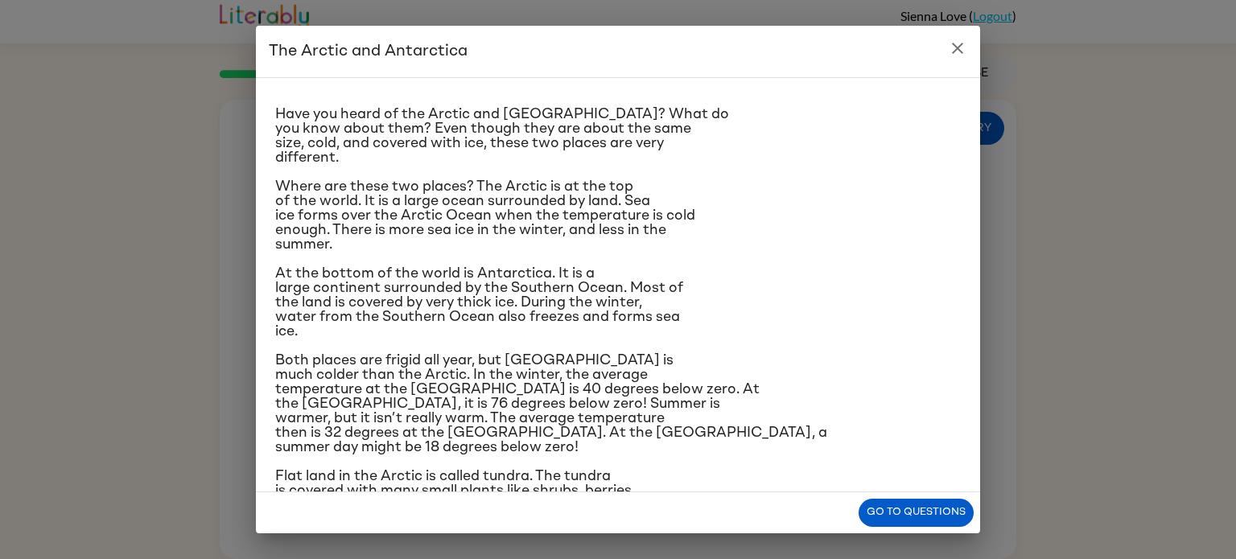
scroll to position [24, 0]
click at [959, 50] on icon "close" at bounding box center [957, 48] width 11 height 11
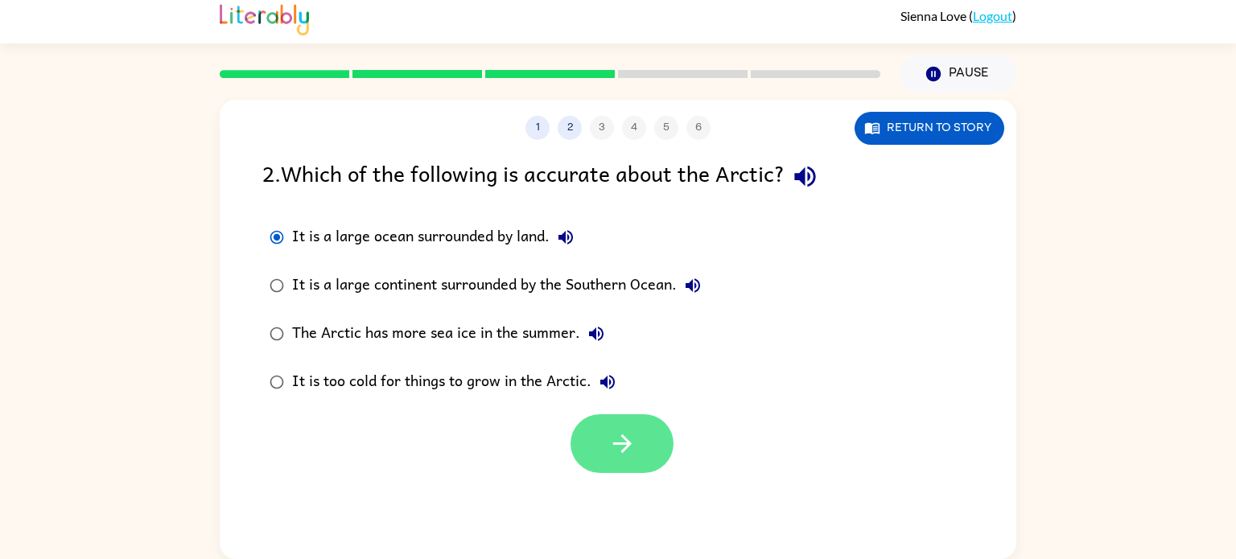
click at [621, 451] on icon "button" at bounding box center [621, 444] width 19 height 19
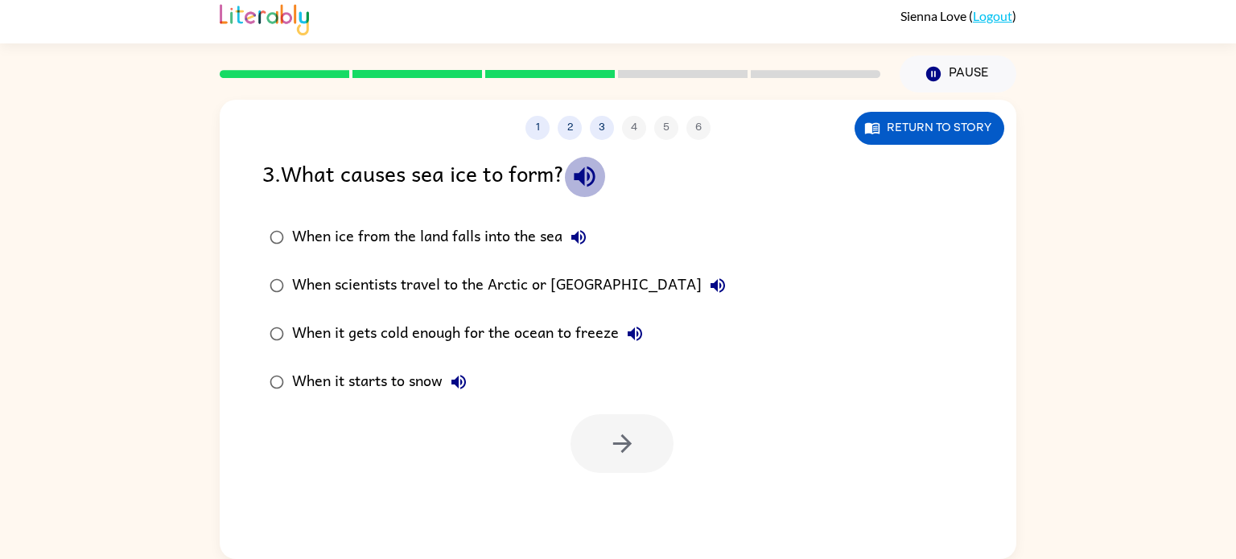
click at [583, 185] on icon "button" at bounding box center [585, 177] width 28 height 28
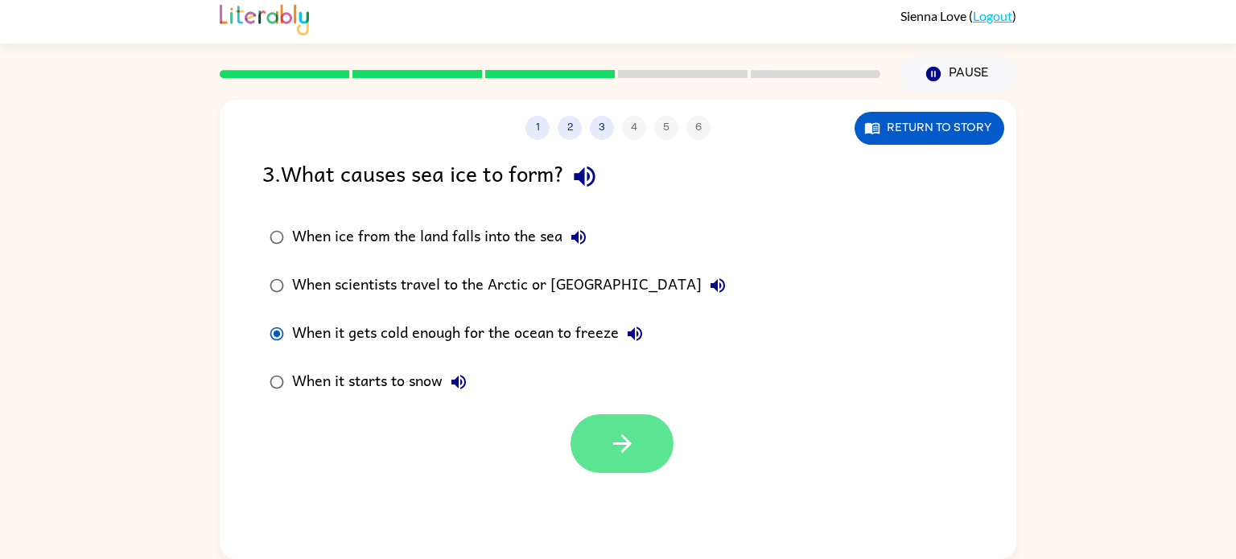
click at [617, 464] on button "button" at bounding box center [622, 443] width 103 height 59
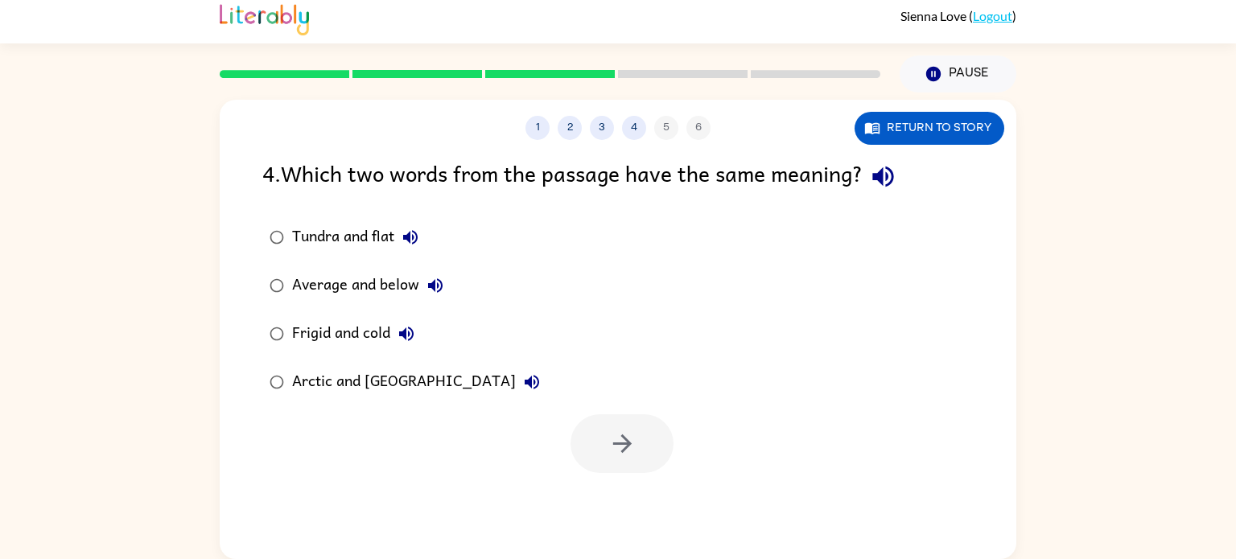
click at [612, 454] on div at bounding box center [622, 443] width 103 height 59
click at [896, 173] on icon "button" at bounding box center [883, 177] width 28 height 28
click at [584, 437] on button "button" at bounding box center [622, 443] width 103 height 59
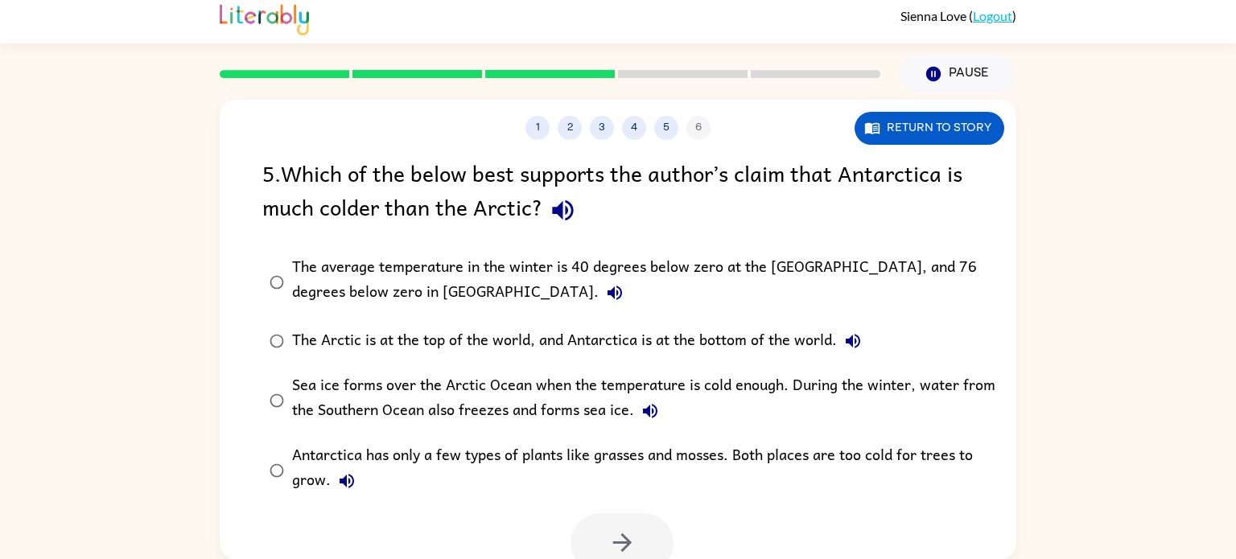
click at [553, 221] on icon "button" at bounding box center [563, 210] width 28 height 28
click at [599, 284] on button "The average temperature in the winter is 40 degrees below zero at the [GEOGRAPH…" at bounding box center [615, 293] width 32 height 32
click at [901, 134] on button "Return to story" at bounding box center [930, 128] width 150 height 33
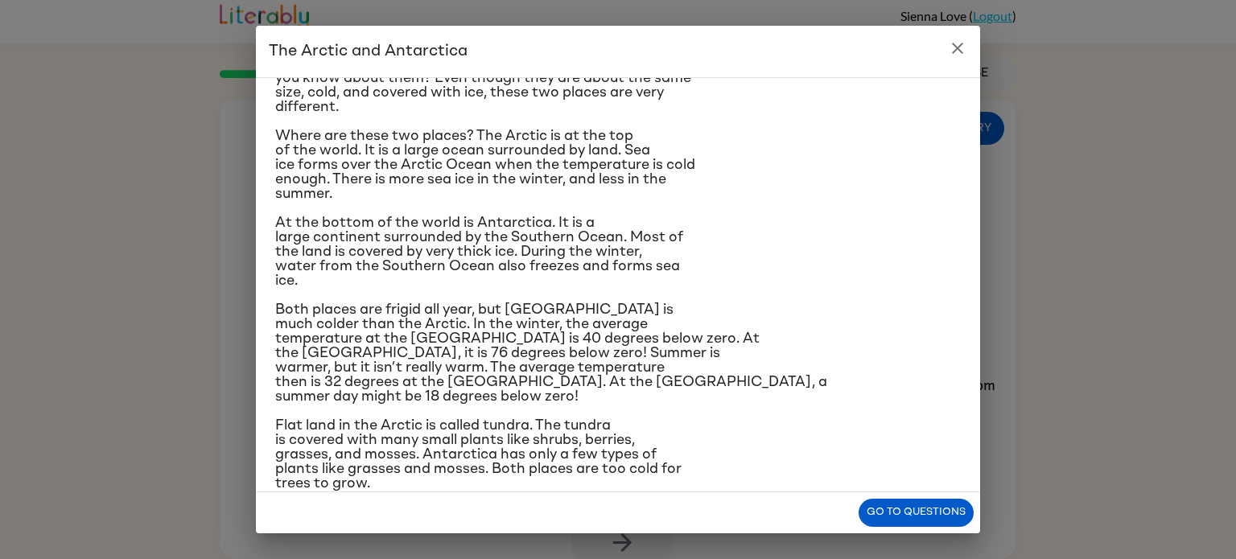
scroll to position [90, 0]
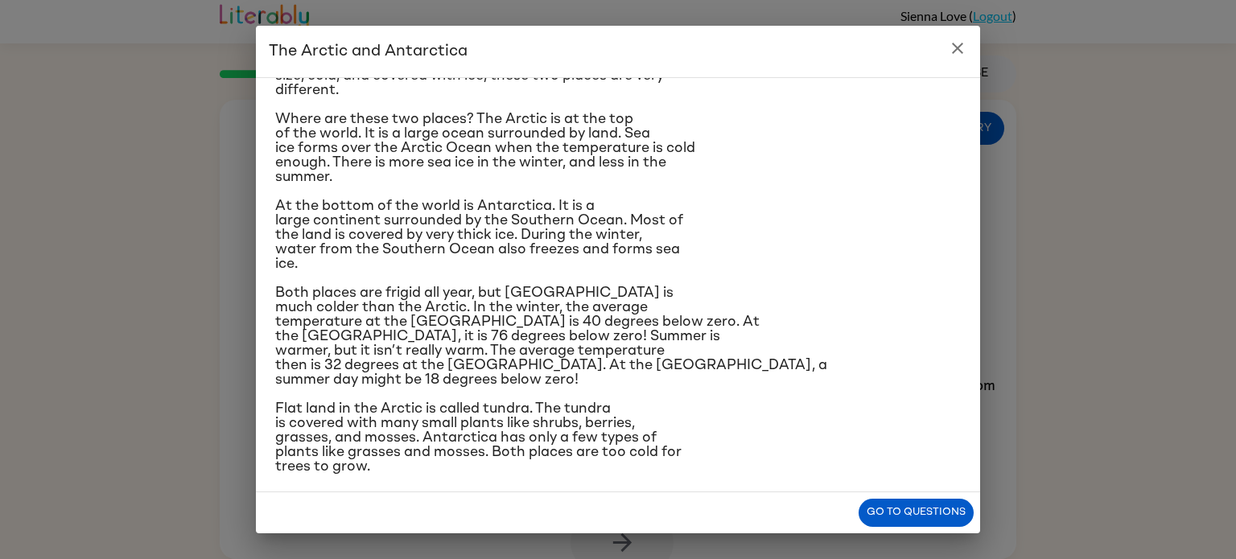
click at [958, 43] on icon "close" at bounding box center [957, 48] width 19 height 19
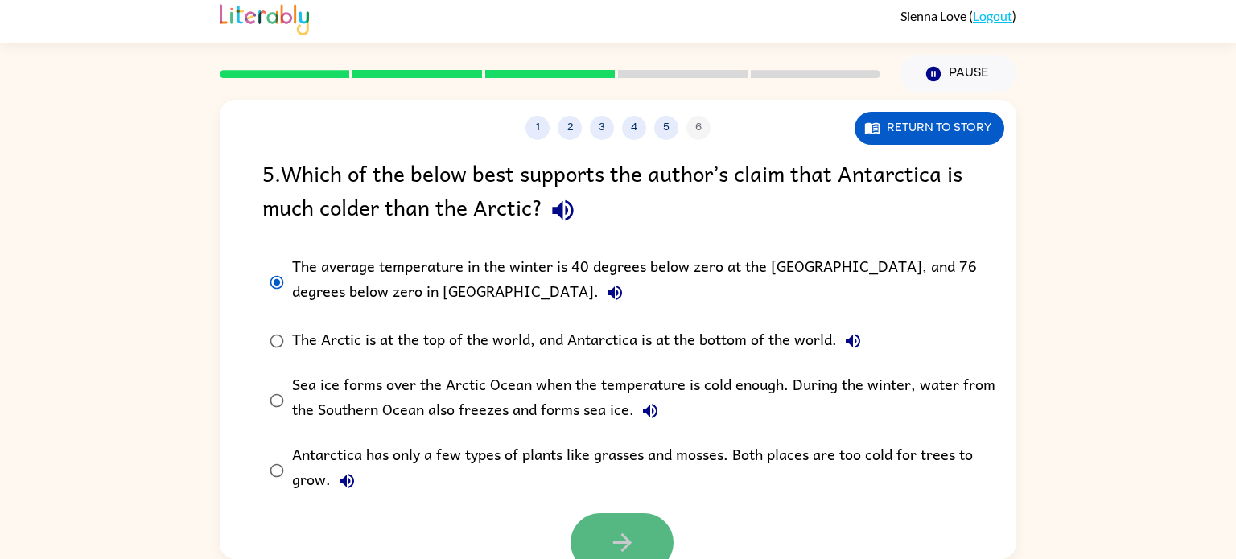
click at [595, 522] on button "button" at bounding box center [622, 542] width 103 height 59
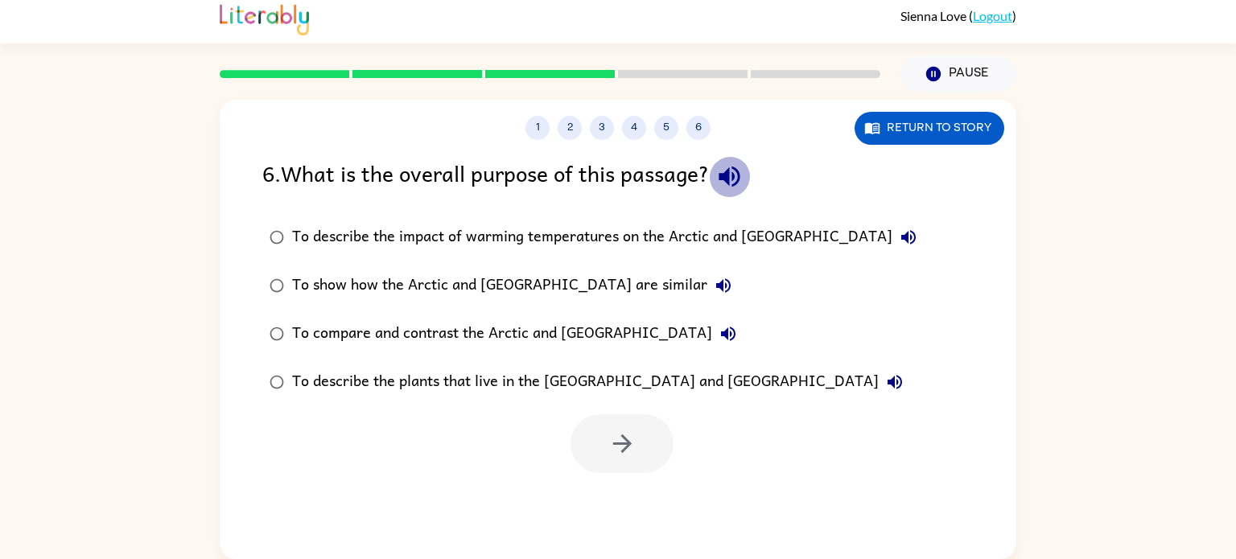
click at [732, 188] on icon "button" at bounding box center [729, 177] width 28 height 28
click at [893, 234] on button "To describe the impact of warming temperatures on the Arctic and [GEOGRAPHIC_DA…" at bounding box center [909, 237] width 32 height 32
click at [716, 289] on icon "button" at bounding box center [723, 285] width 14 height 14
click at [712, 344] on button "To compare and contrast the Arctic and [GEOGRAPHIC_DATA]" at bounding box center [728, 334] width 32 height 32
click at [888, 385] on icon "button" at bounding box center [895, 382] width 14 height 14
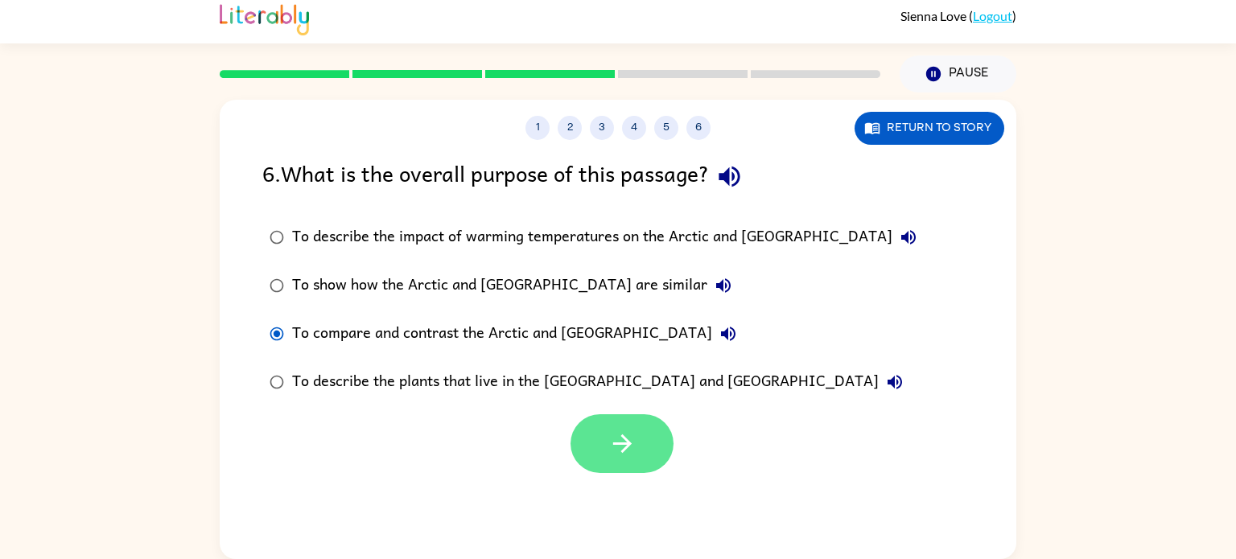
click at [658, 428] on button "button" at bounding box center [622, 443] width 103 height 59
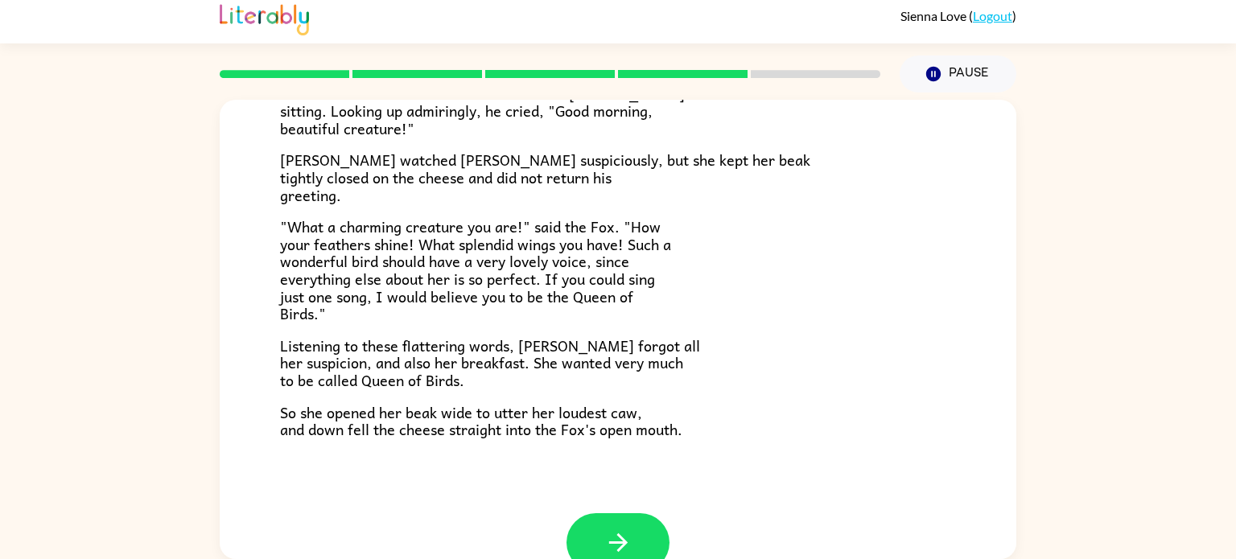
scroll to position [281, 0]
click at [616, 520] on button "button" at bounding box center [618, 542] width 103 height 59
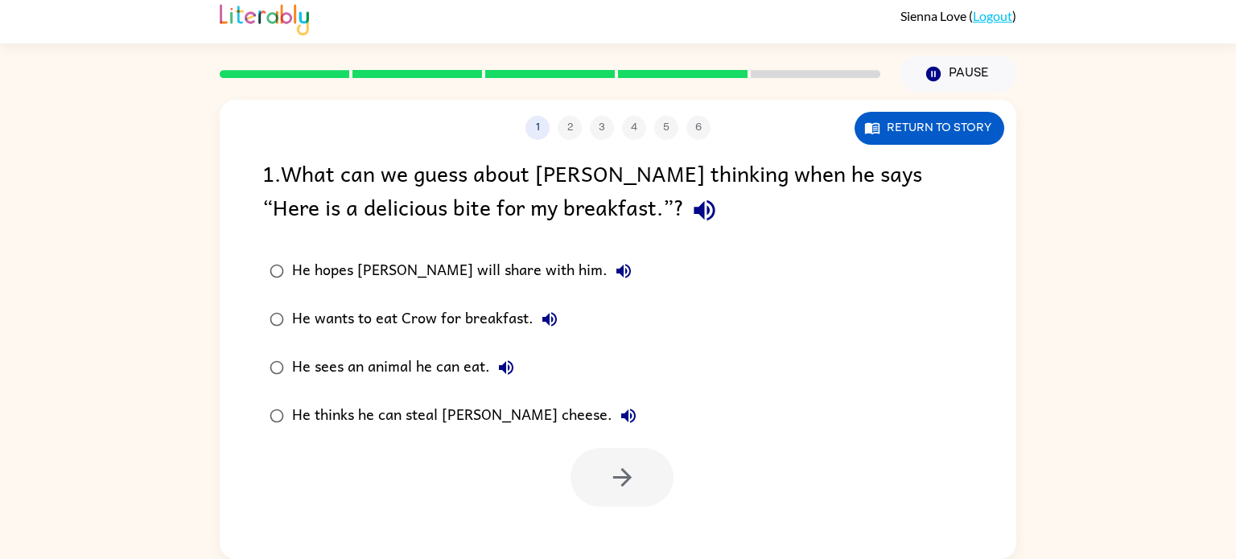
scroll to position [0, 0]
click at [694, 217] on icon "button" at bounding box center [704, 210] width 21 height 21
click at [888, 131] on button "Return to story" at bounding box center [930, 128] width 150 height 33
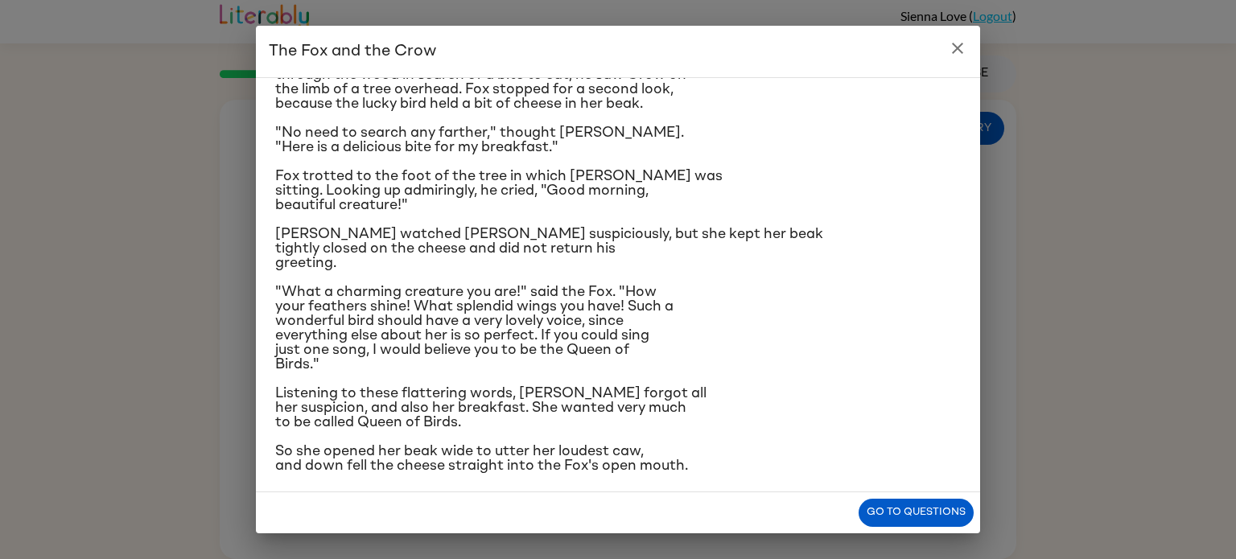
scroll to position [77, 0]
click at [962, 44] on icon "close" at bounding box center [957, 48] width 19 height 19
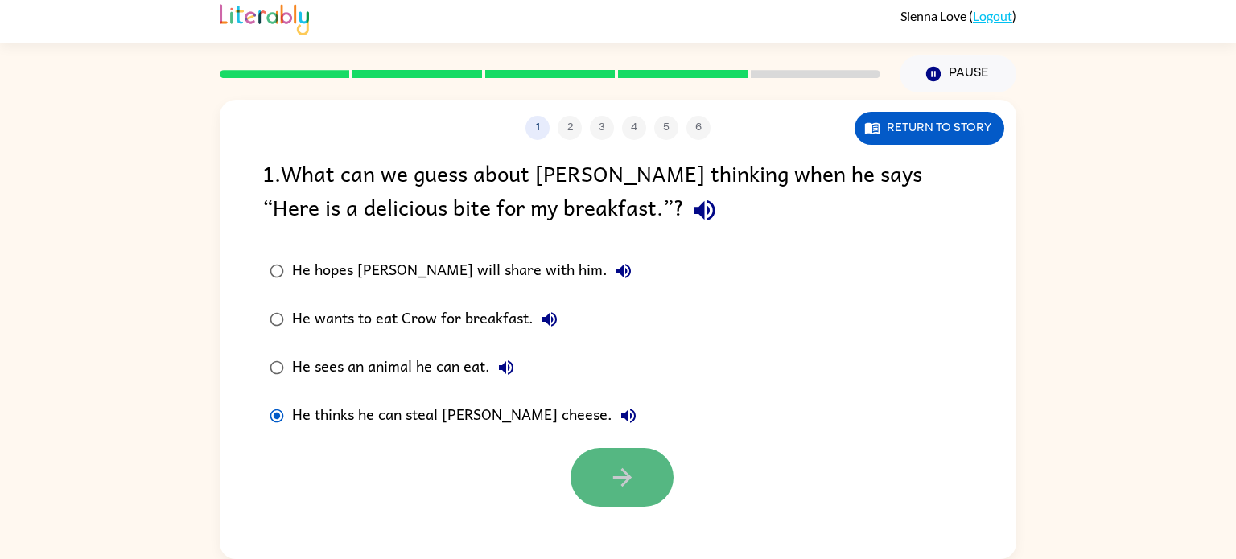
click at [625, 467] on icon "button" at bounding box center [622, 478] width 28 height 28
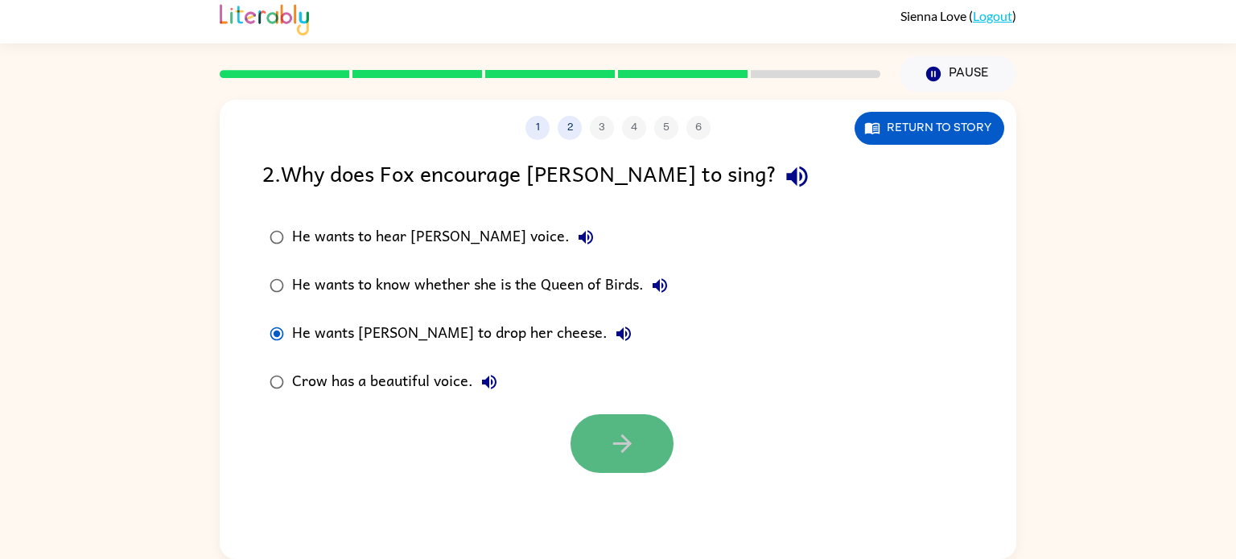
click at [619, 470] on button "button" at bounding box center [622, 443] width 103 height 59
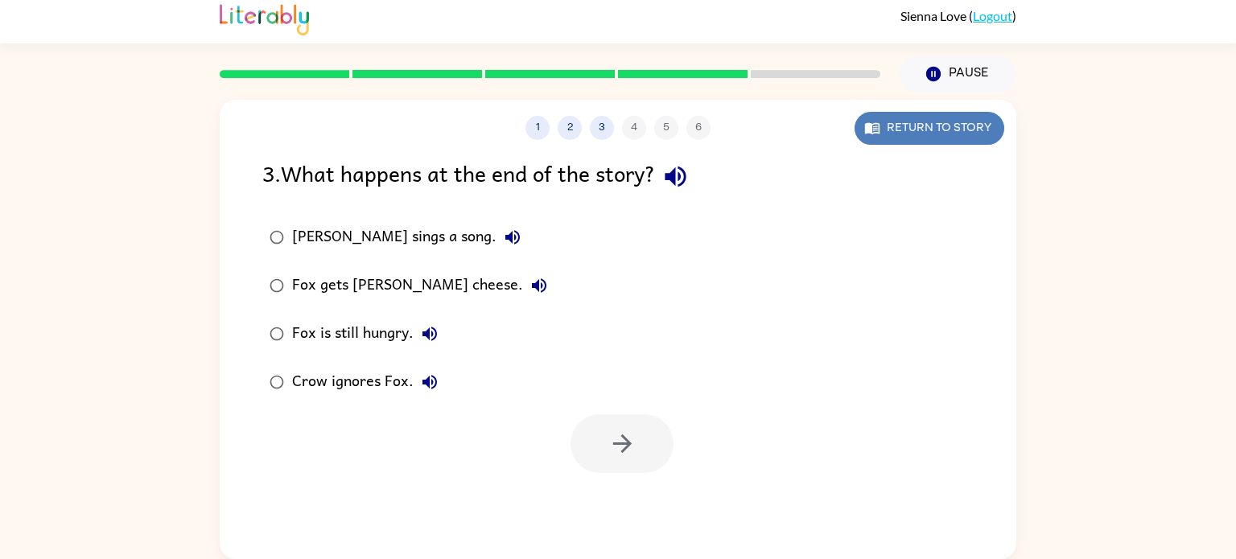
click at [905, 131] on button "Return to story" at bounding box center [930, 128] width 150 height 33
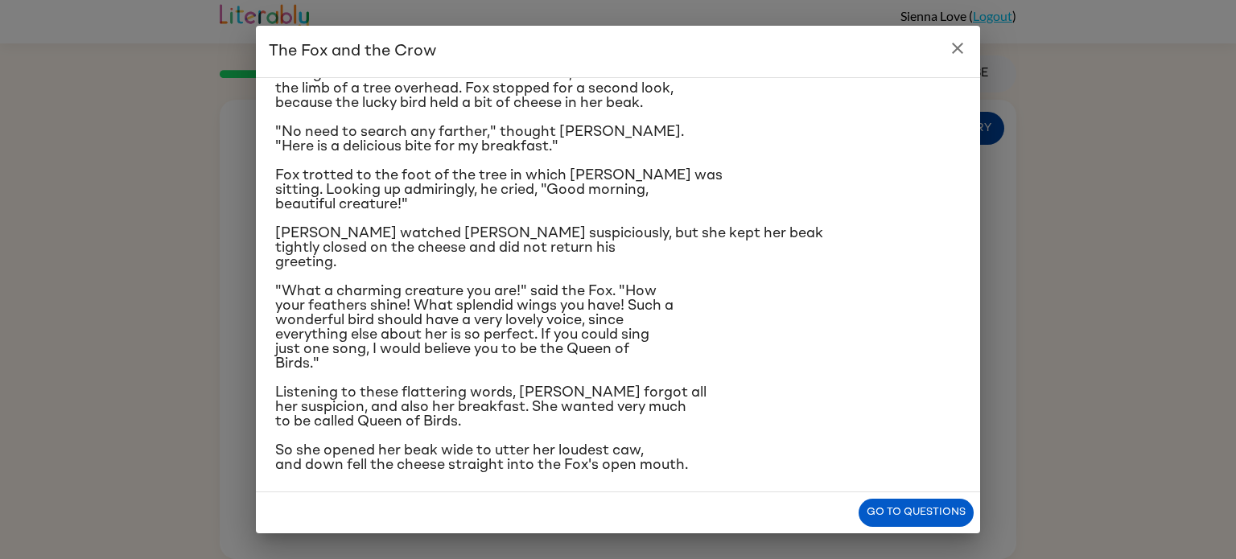
scroll to position [76, 0]
click at [963, 39] on icon "close" at bounding box center [957, 48] width 19 height 19
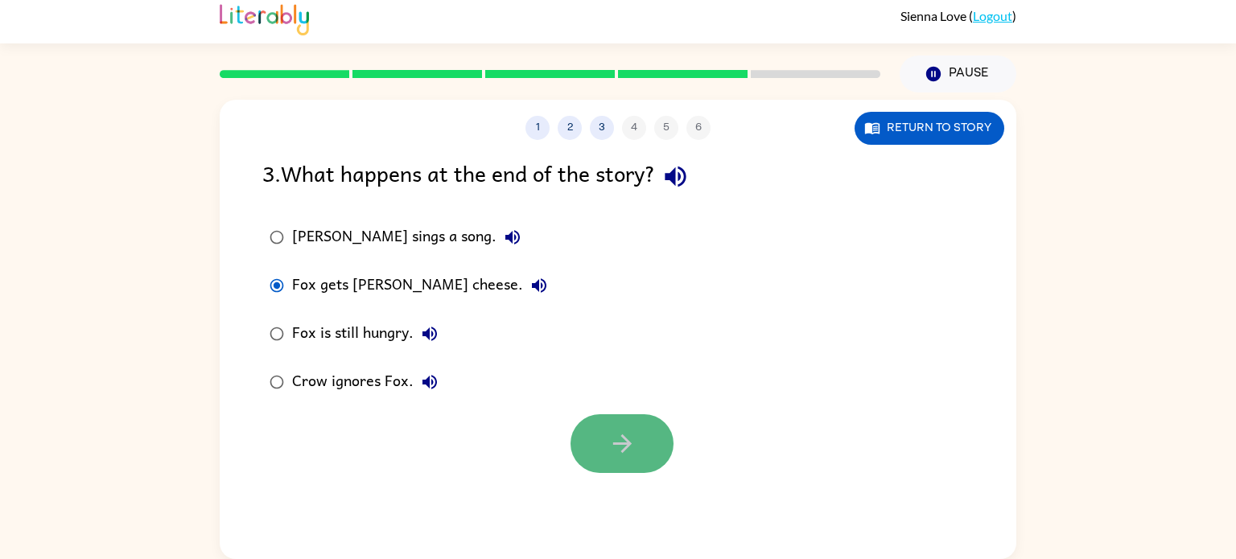
click at [647, 456] on button "button" at bounding box center [622, 443] width 103 height 59
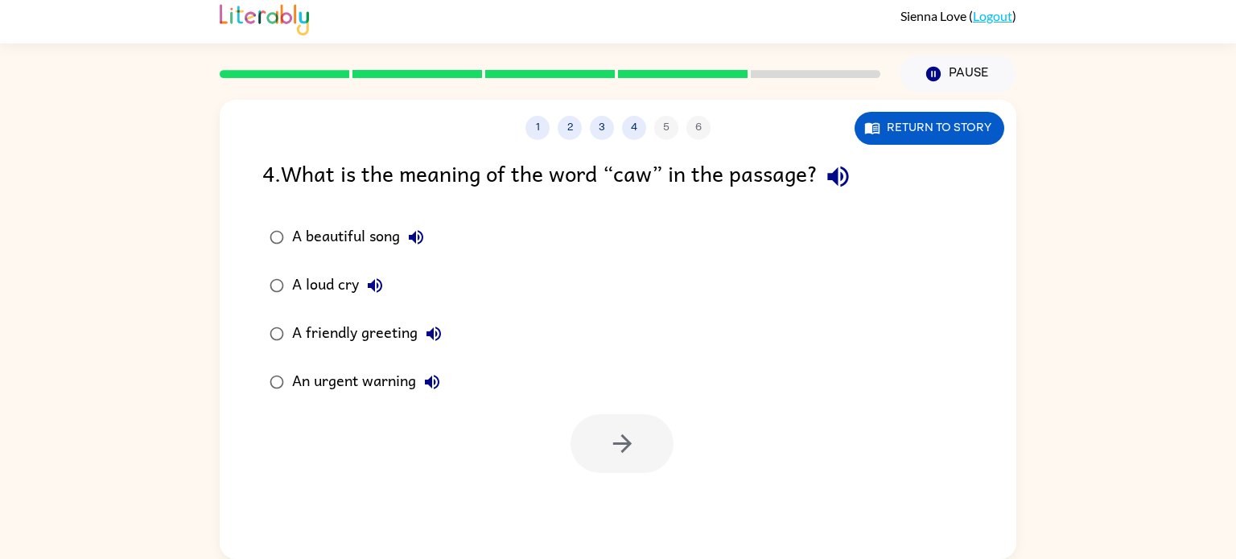
click at [833, 175] on icon "button" at bounding box center [837, 177] width 21 height 21
click at [627, 461] on button "button" at bounding box center [622, 443] width 103 height 59
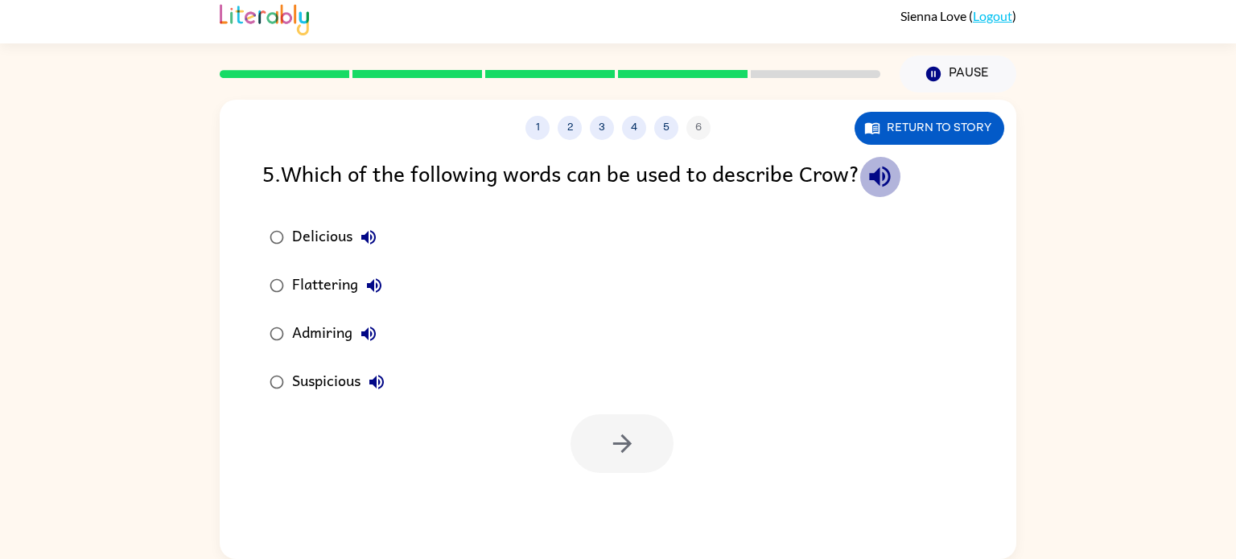
click at [874, 179] on icon "button" at bounding box center [880, 177] width 28 height 28
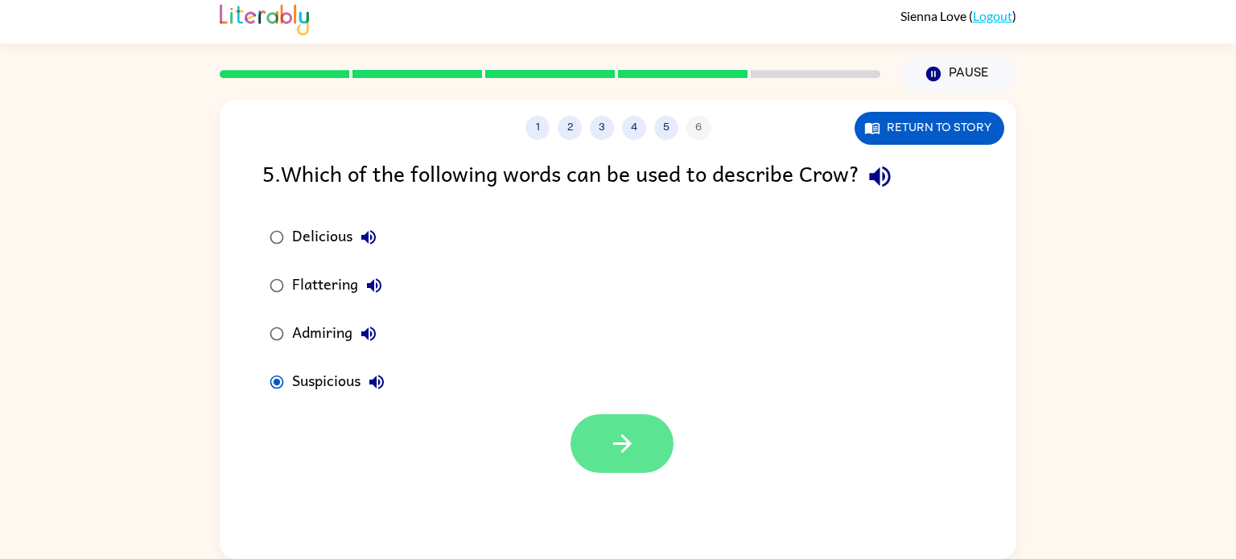
click at [604, 447] on button "button" at bounding box center [622, 443] width 103 height 59
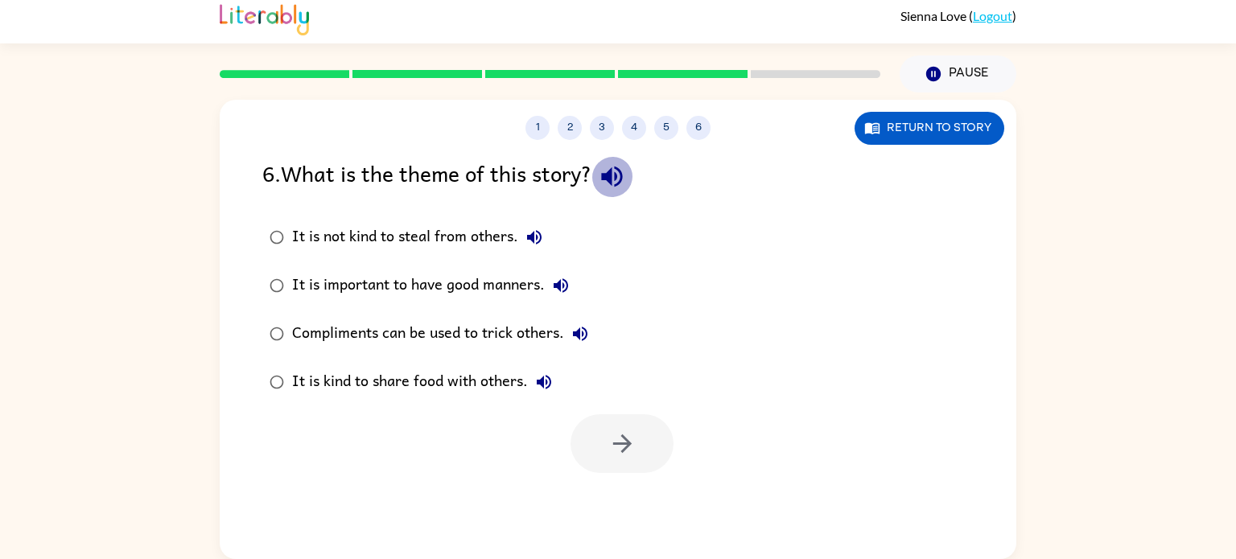
click at [621, 183] on icon "button" at bounding box center [612, 177] width 28 height 28
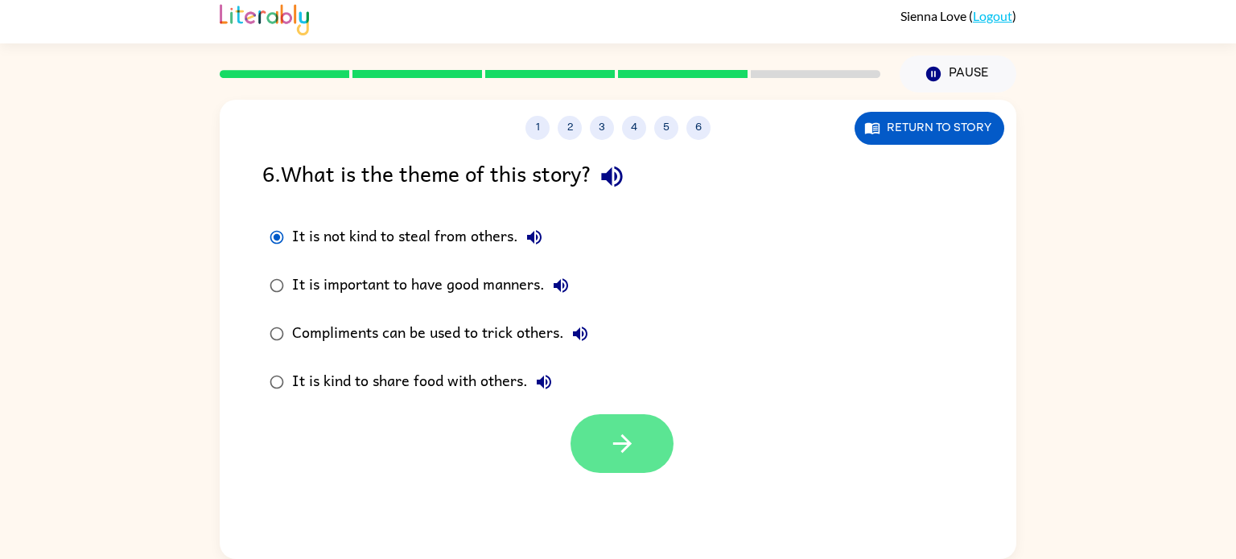
click at [604, 447] on button "button" at bounding box center [622, 443] width 103 height 59
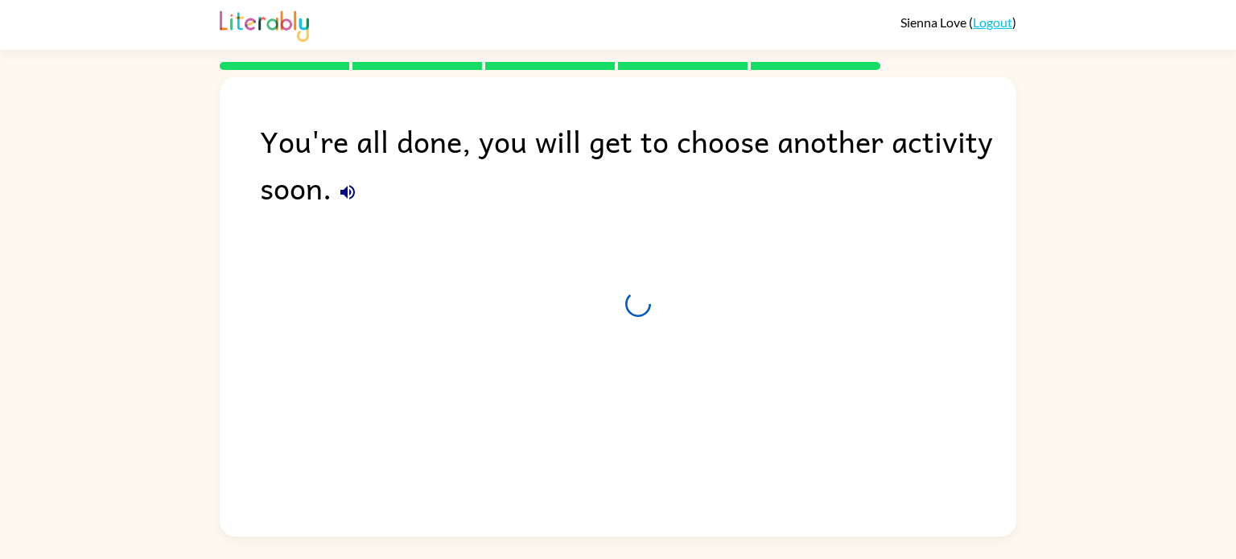
scroll to position [0, 0]
